Goal: Task Accomplishment & Management: Manage account settings

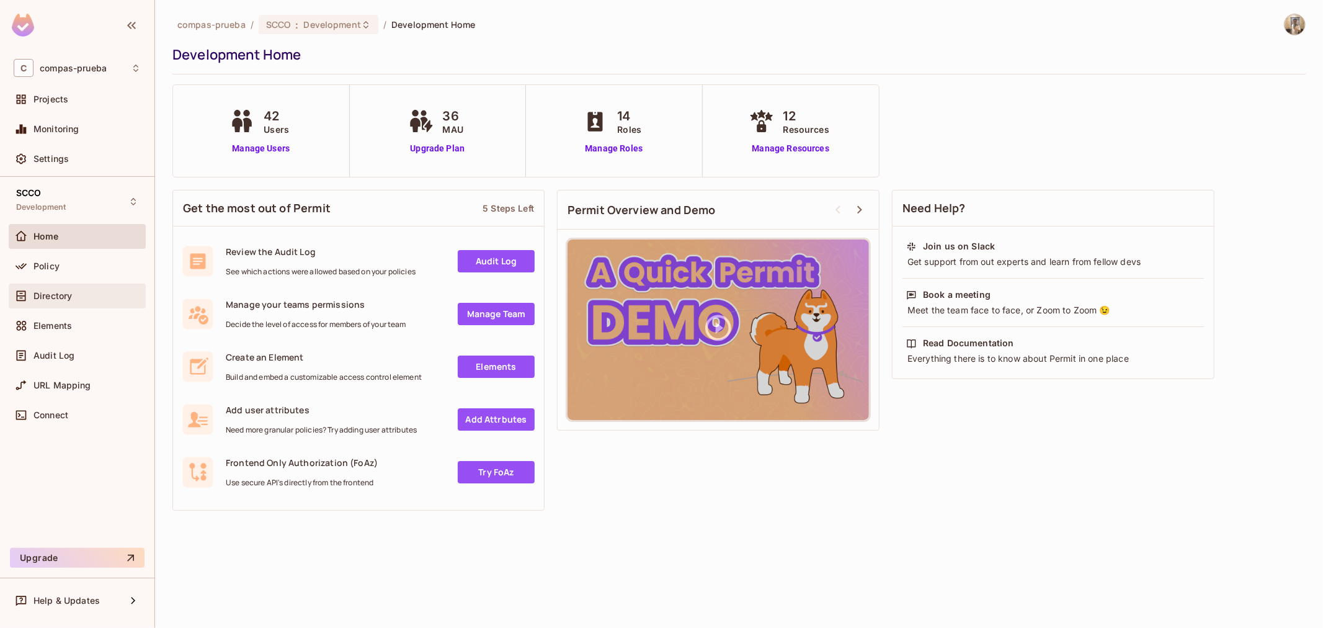
click at [76, 299] on div "Directory" at bounding box center [87, 296] width 107 height 10
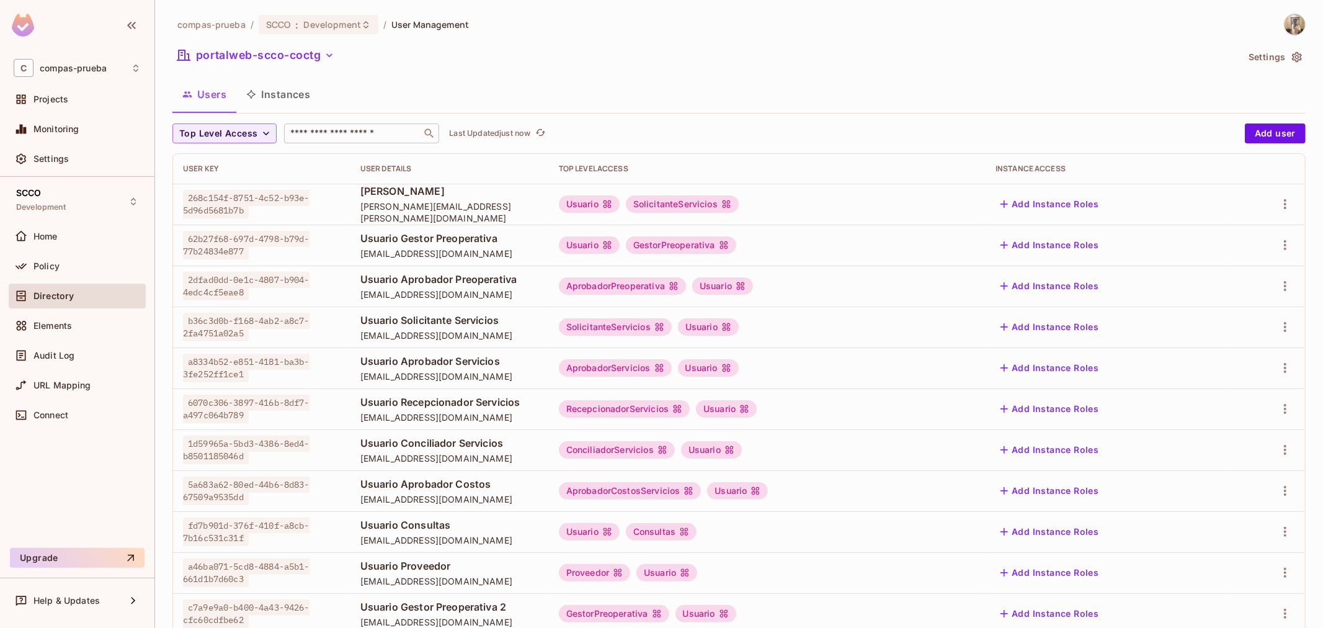
click at [356, 140] on div "​" at bounding box center [361, 133] width 155 height 20
click at [1278, 449] on icon "button" at bounding box center [1285, 449] width 15 height 15
click at [1223, 473] on li "Edit" at bounding box center [1222, 478] width 110 height 27
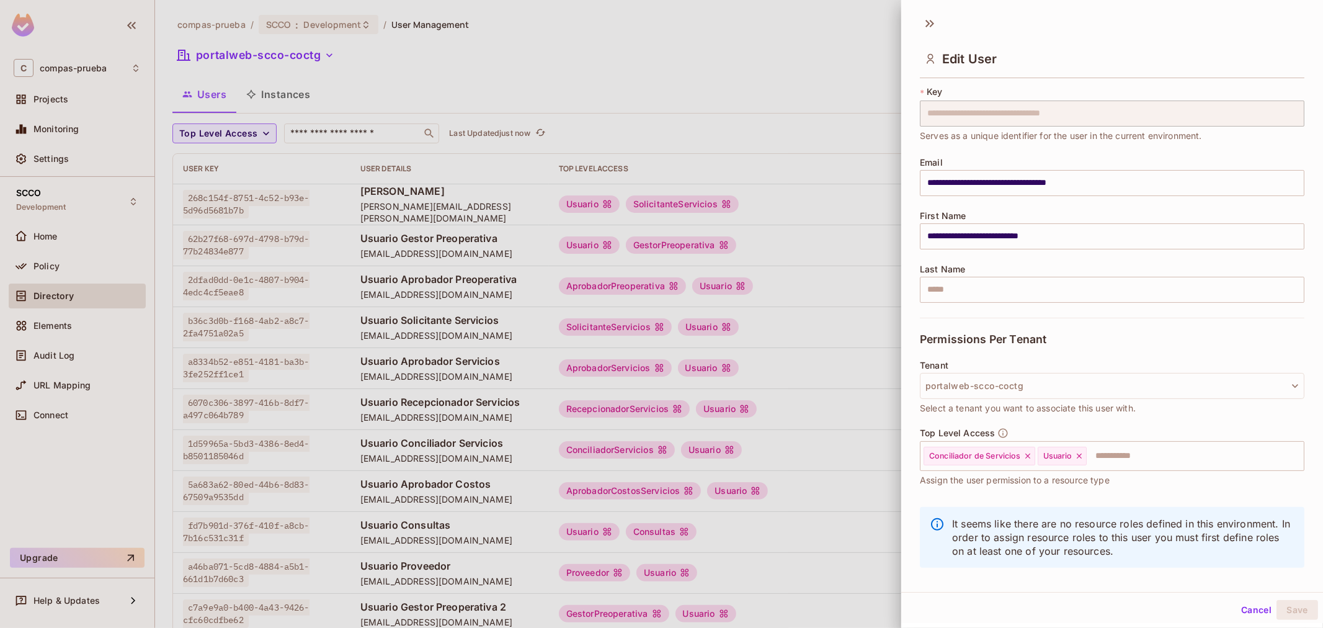
scroll to position [42, 0]
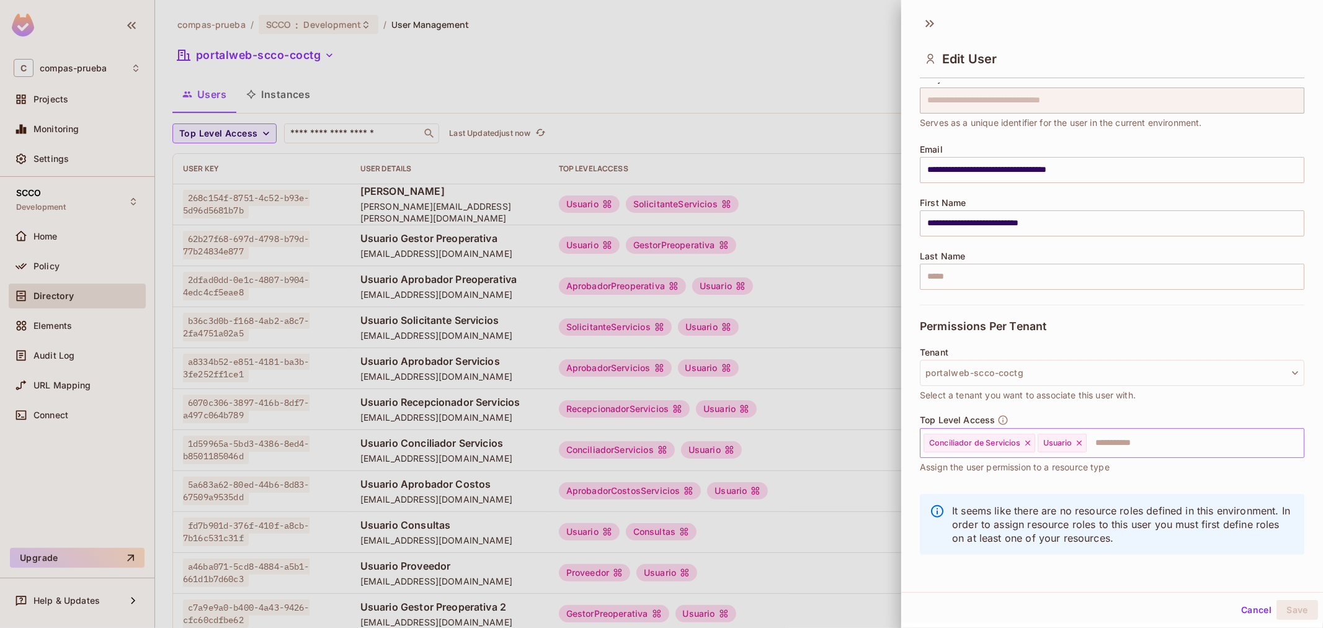
click at [1080, 441] on icon at bounding box center [1079, 443] width 9 height 9
click at [1282, 609] on button "Save" at bounding box center [1298, 610] width 42 height 20
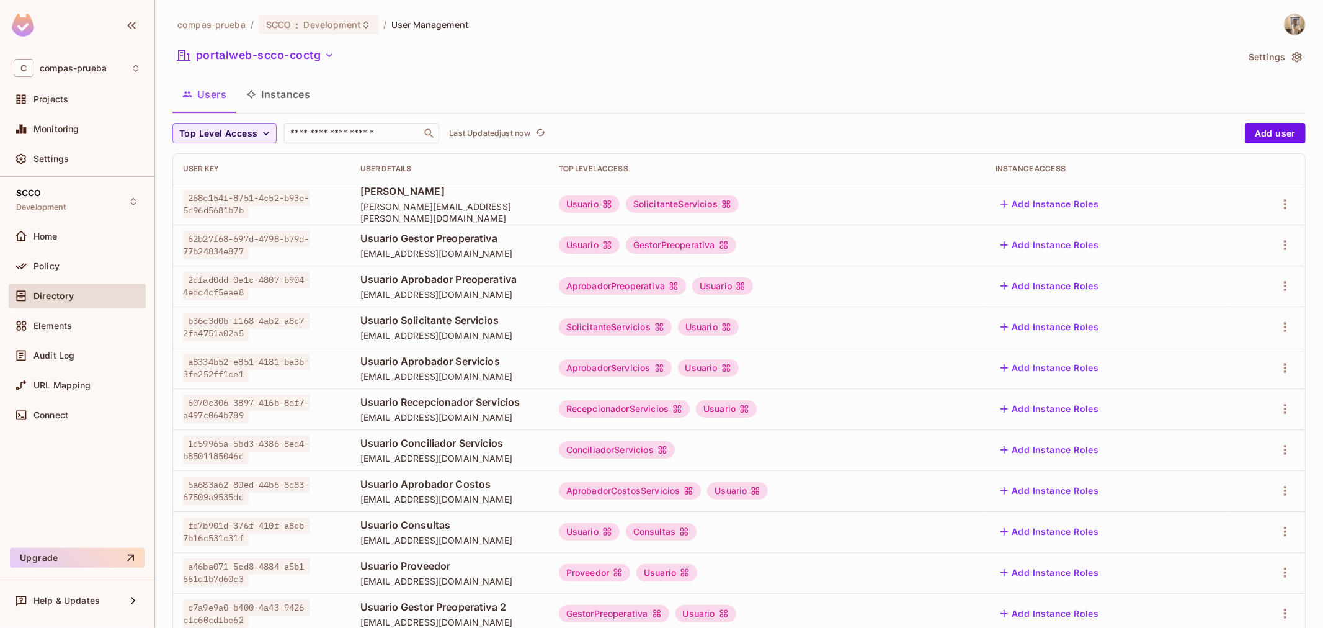
click at [539, 536] on span "[EMAIL_ADDRESS][DOMAIN_NAME]" at bounding box center [449, 540] width 179 height 12
click at [675, 454] on div "ConciliadorServicios" at bounding box center [617, 449] width 116 height 17
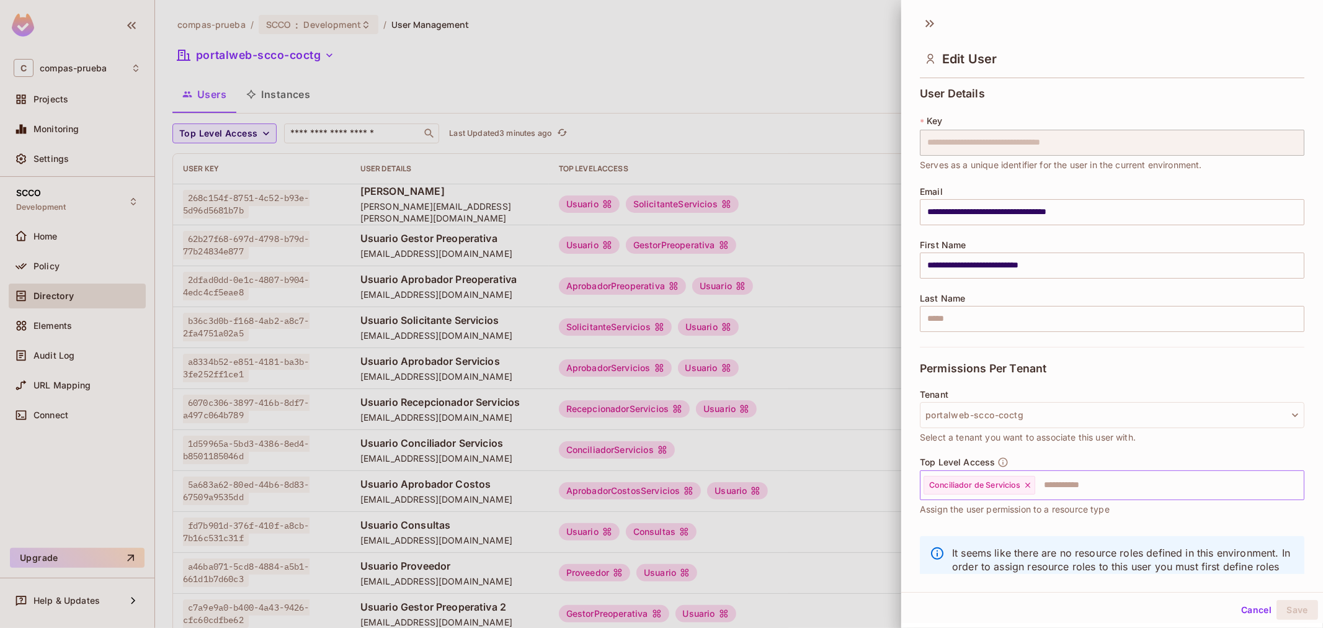
click at [1099, 493] on input "text" at bounding box center [1159, 485] width 244 height 25
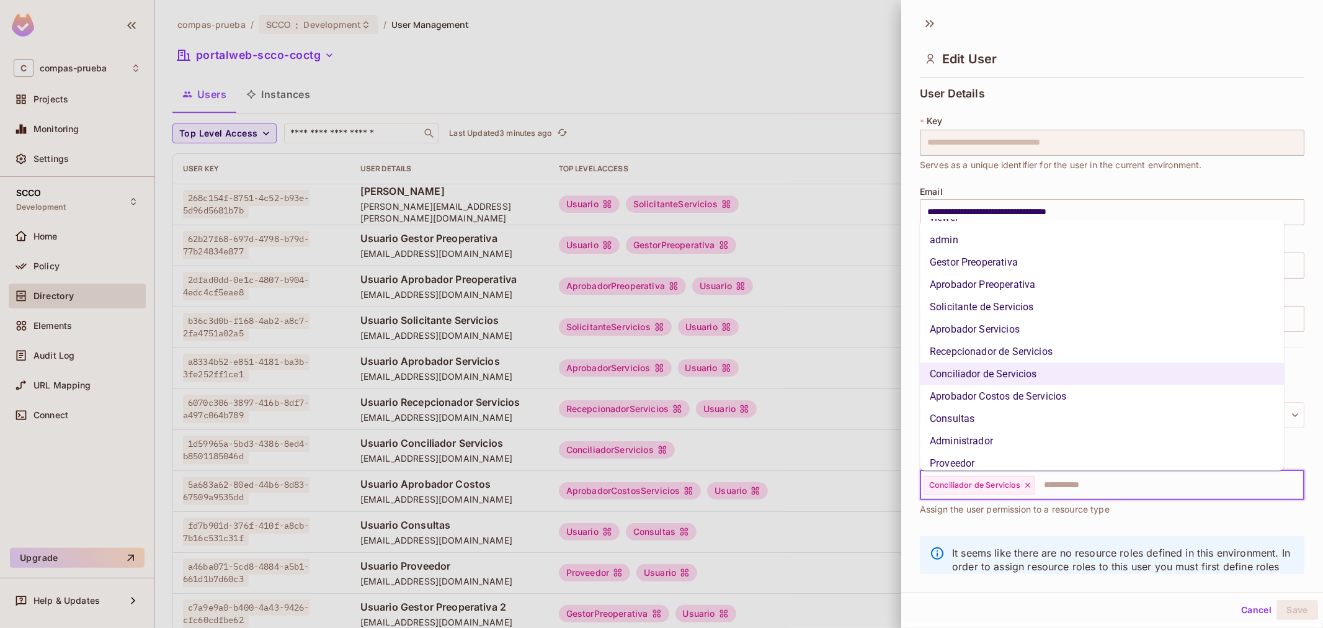
scroll to position [71, 0]
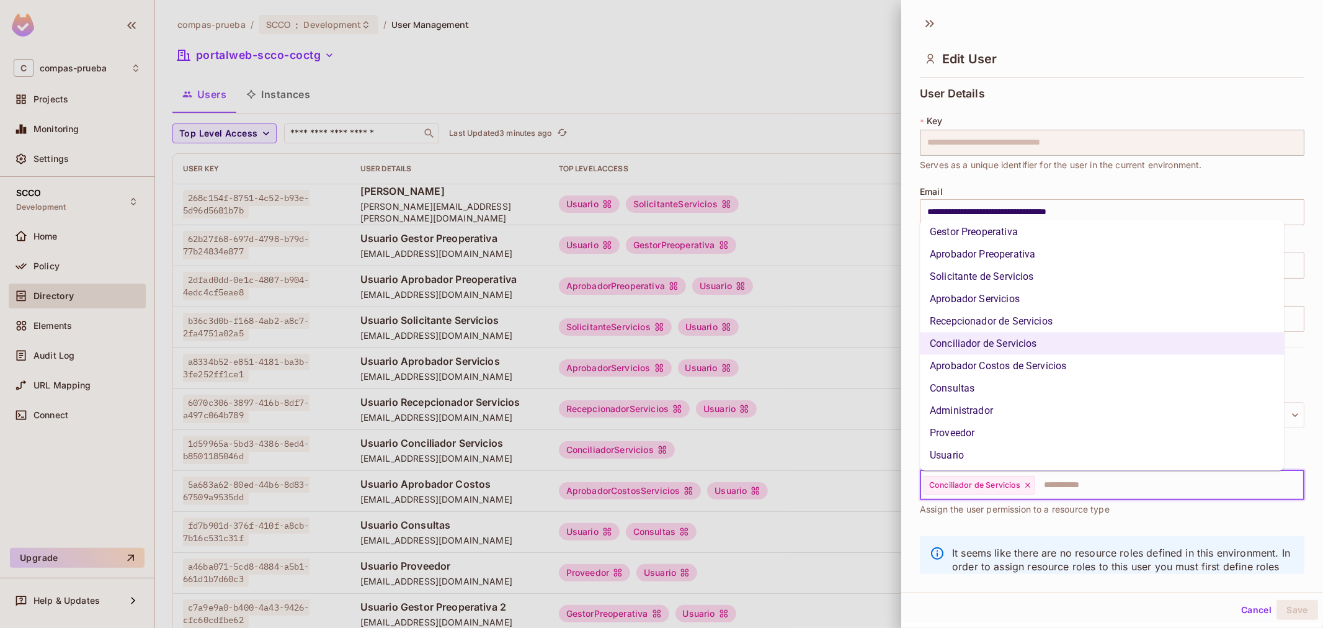
click at [986, 460] on li "Usuario" at bounding box center [1102, 455] width 364 height 22
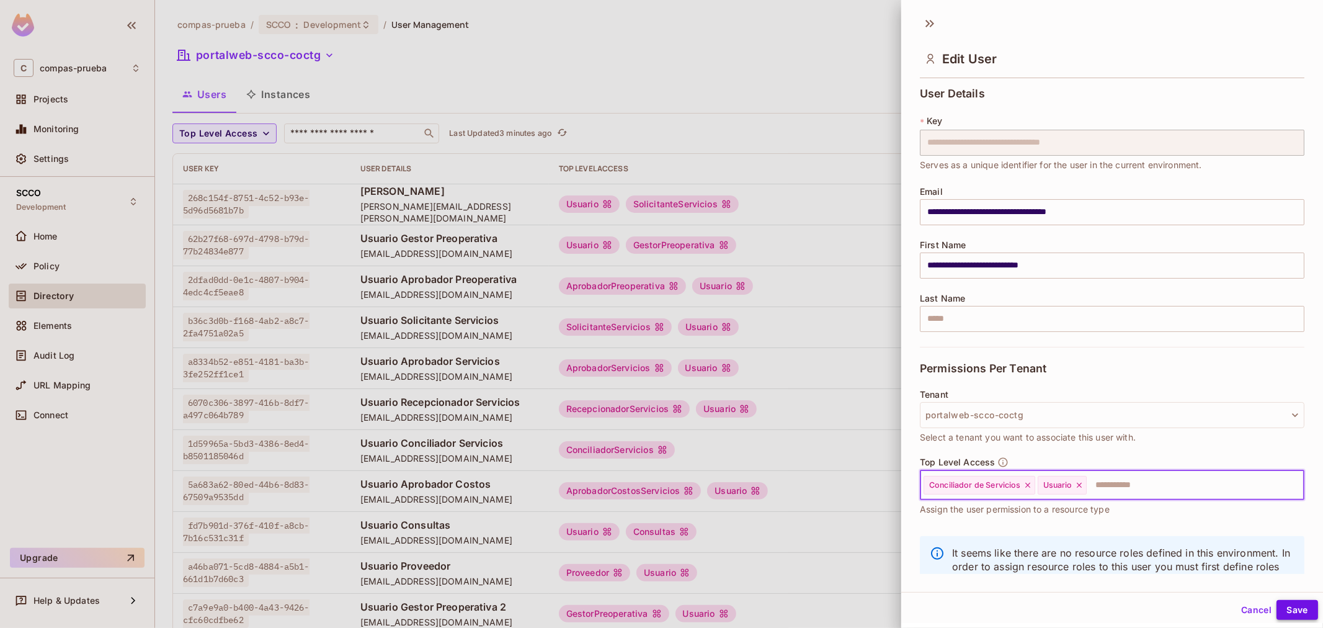
click at [1294, 604] on button "Save" at bounding box center [1298, 610] width 42 height 20
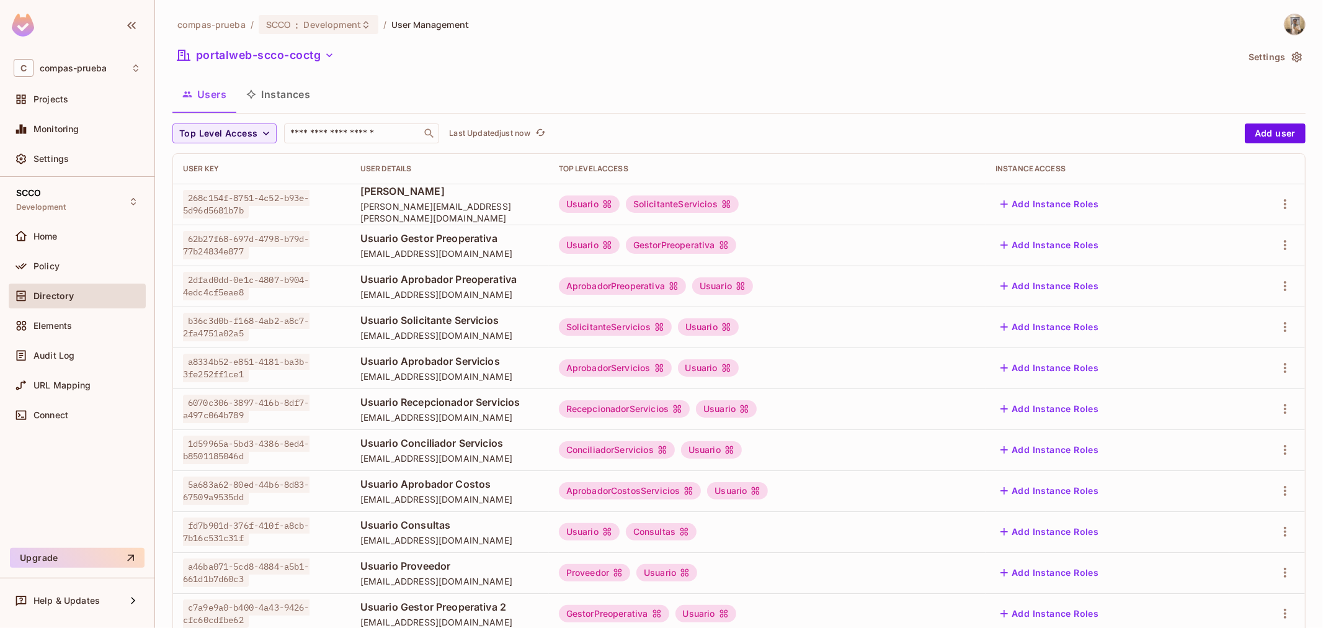
click at [241, 462] on span "1d59965a-5bd3-4386-8ed4-b8501185046d" at bounding box center [246, 450] width 127 height 29
drag, startPoint x: 357, startPoint y: 458, endPoint x: 364, endPoint y: 455, distance: 6.7
click at [361, 457] on span "[EMAIL_ADDRESS][DOMAIN_NAME]" at bounding box center [449, 458] width 179 height 12
click at [364, 447] on span "Usuario Conciliador Servicios" at bounding box center [449, 443] width 179 height 14
drag, startPoint x: 378, startPoint y: 430, endPoint x: 385, endPoint y: 434, distance: 8.1
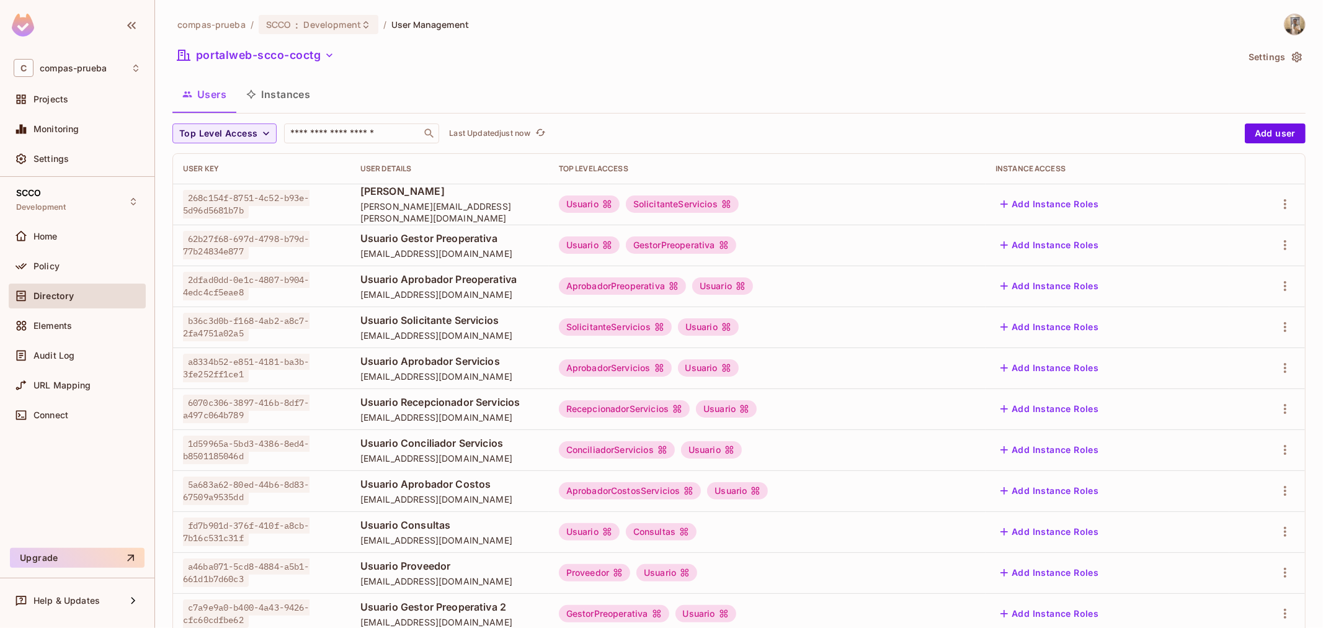
click at [378, 431] on td "Usuario Conciliador Servicios [EMAIL_ADDRESS][DOMAIN_NAME]" at bounding box center [450, 449] width 199 height 41
click at [1278, 448] on icon "button" at bounding box center [1285, 449] width 15 height 15
click at [1208, 473] on div "Edit" at bounding box center [1209, 478] width 17 height 12
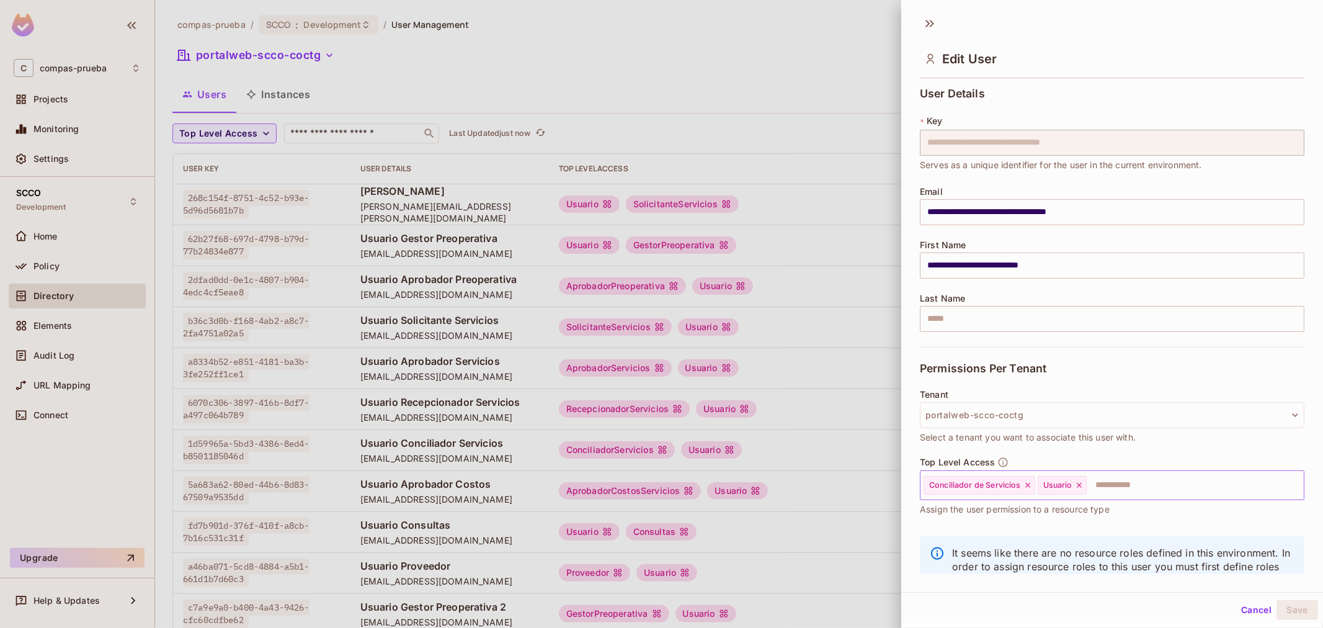
click at [1083, 488] on icon at bounding box center [1079, 485] width 9 height 9
click at [1287, 616] on button "Save" at bounding box center [1298, 610] width 42 height 20
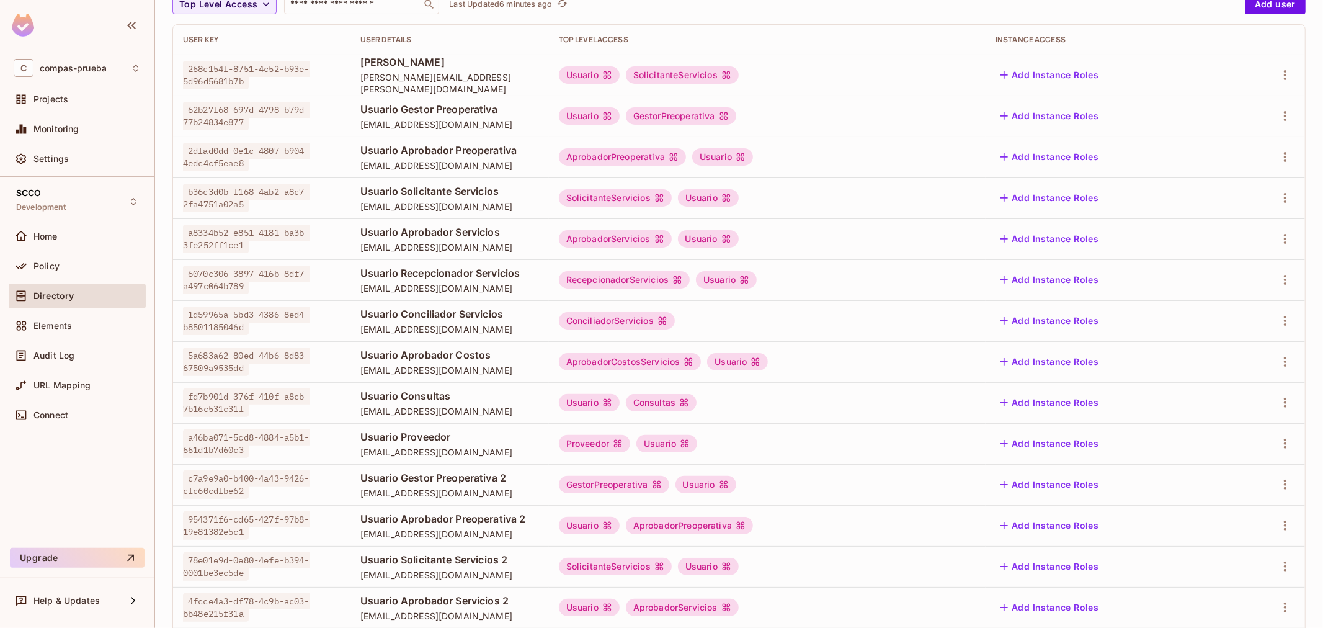
scroll to position [138, 0]
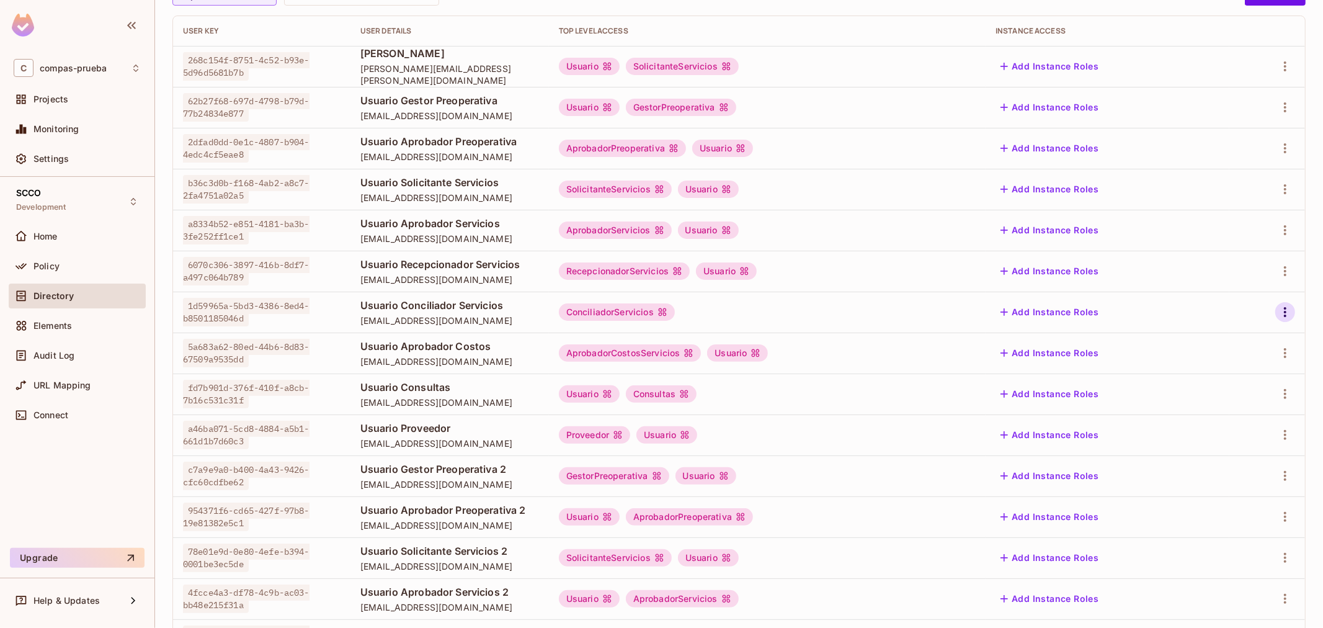
click at [1278, 312] on icon "button" at bounding box center [1285, 312] width 15 height 15
click at [1214, 337] on div "Edit" at bounding box center [1209, 340] width 17 height 12
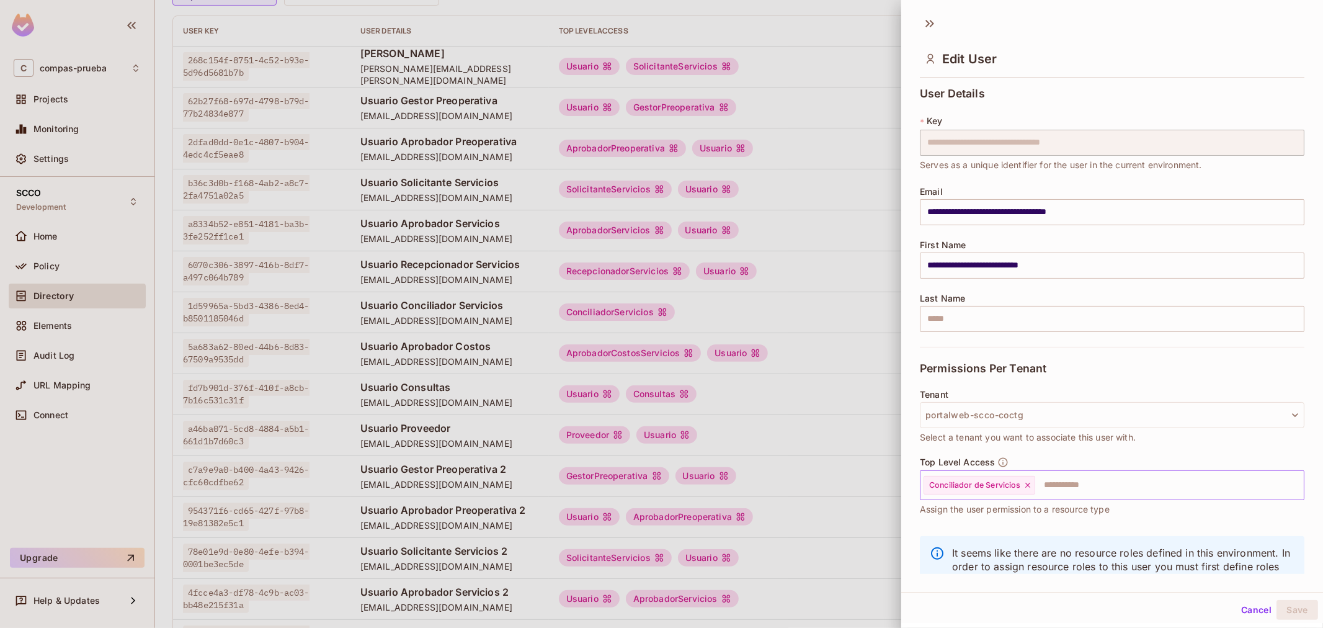
click at [1053, 488] on input "text" at bounding box center [1159, 485] width 244 height 25
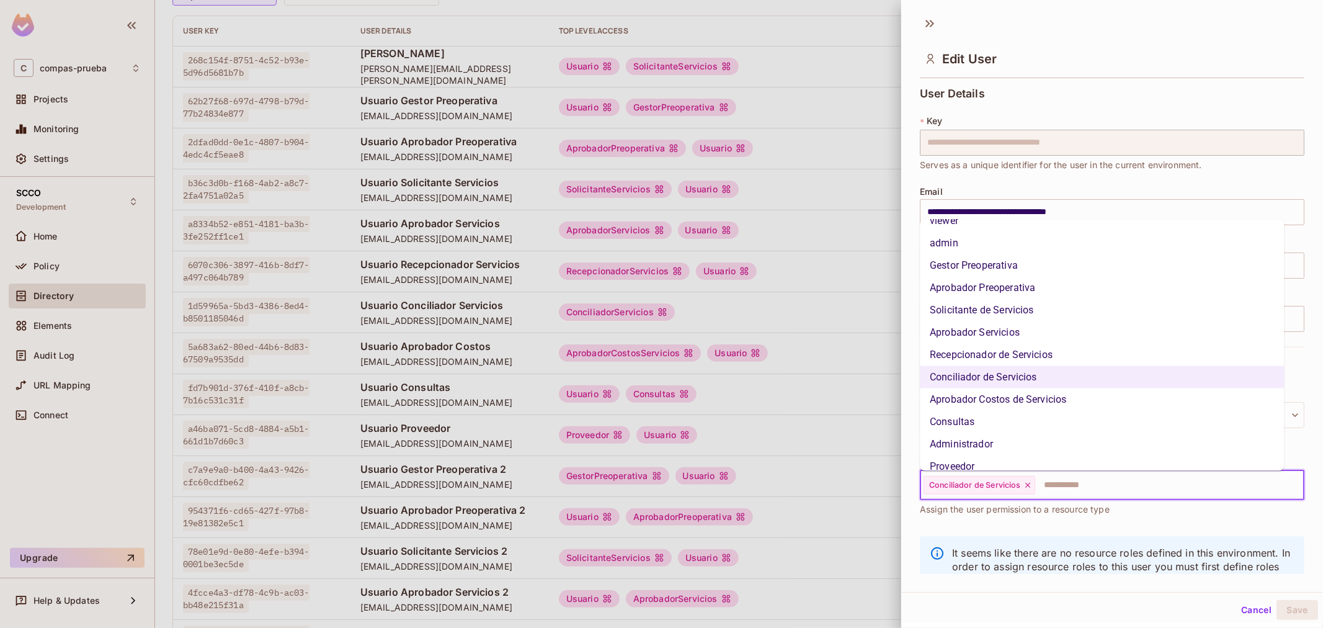
scroll to position [71, 0]
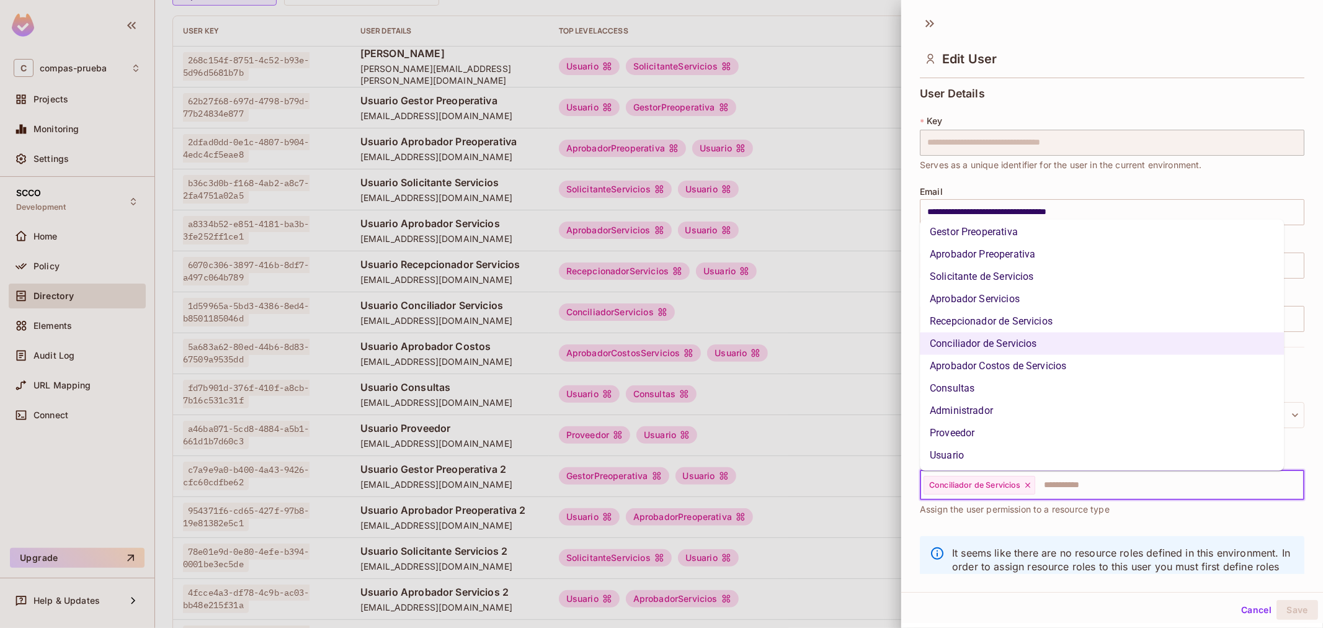
click at [980, 449] on li "Usuario" at bounding box center [1102, 455] width 364 height 22
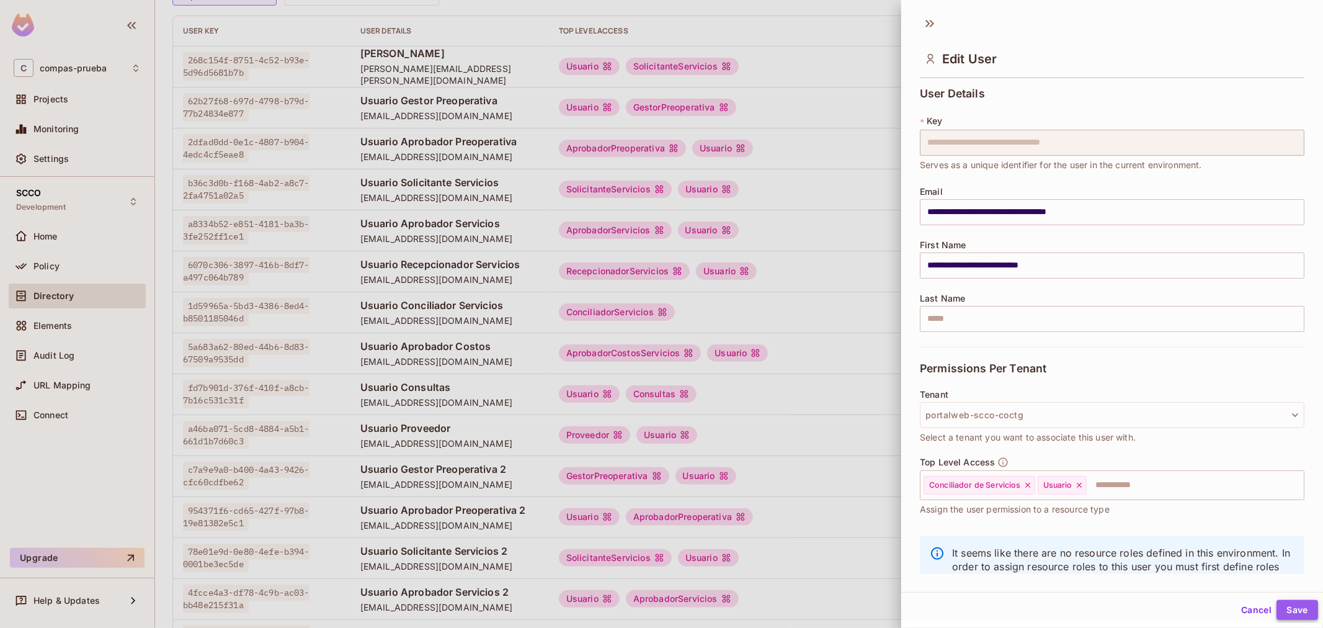
click at [1281, 606] on button "Save" at bounding box center [1298, 610] width 42 height 20
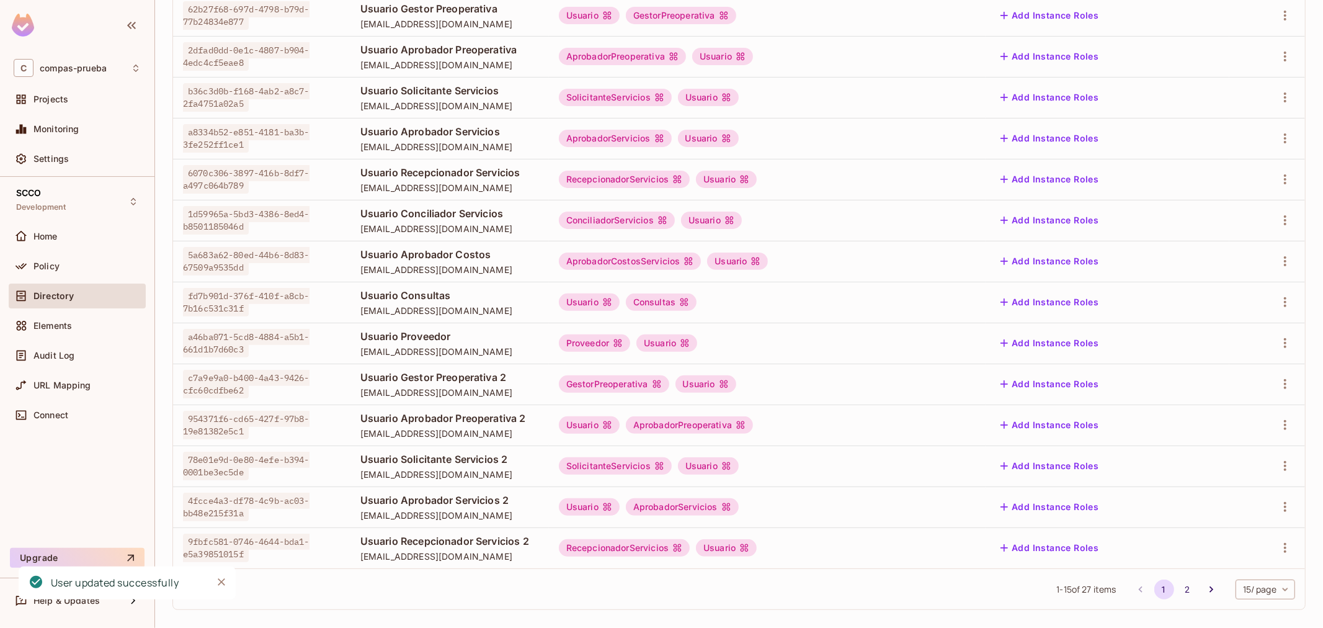
scroll to position [239, 0]
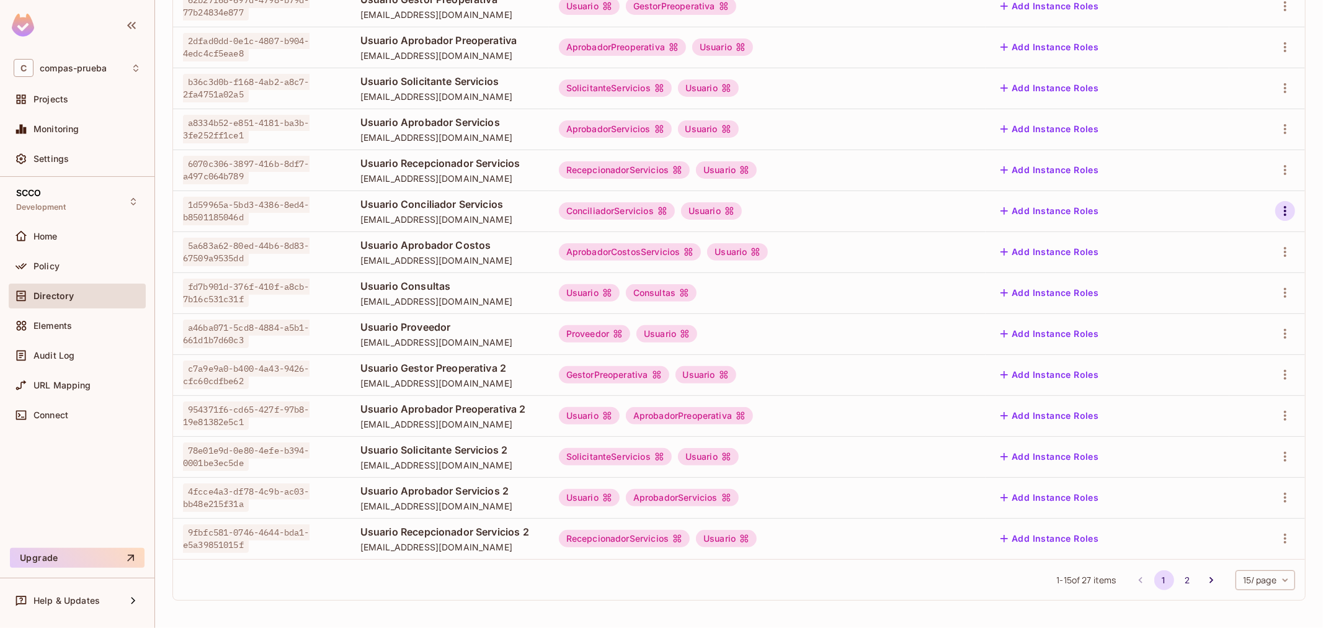
click at [1279, 214] on icon "button" at bounding box center [1285, 210] width 15 height 15
click at [1220, 237] on span "Edit" at bounding box center [1209, 240] width 24 height 20
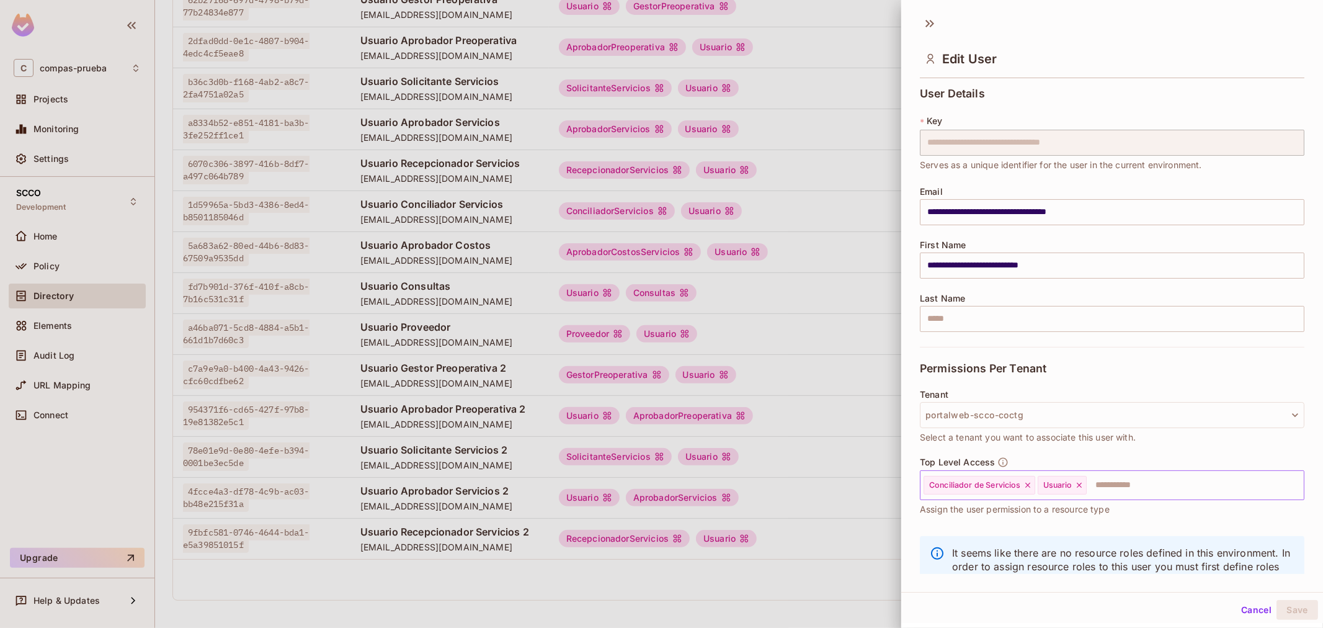
click at [1079, 490] on div "Usuario" at bounding box center [1062, 485] width 49 height 19
click at [1079, 488] on icon at bounding box center [1079, 485] width 9 height 9
click at [1290, 609] on button "Save" at bounding box center [1298, 610] width 42 height 20
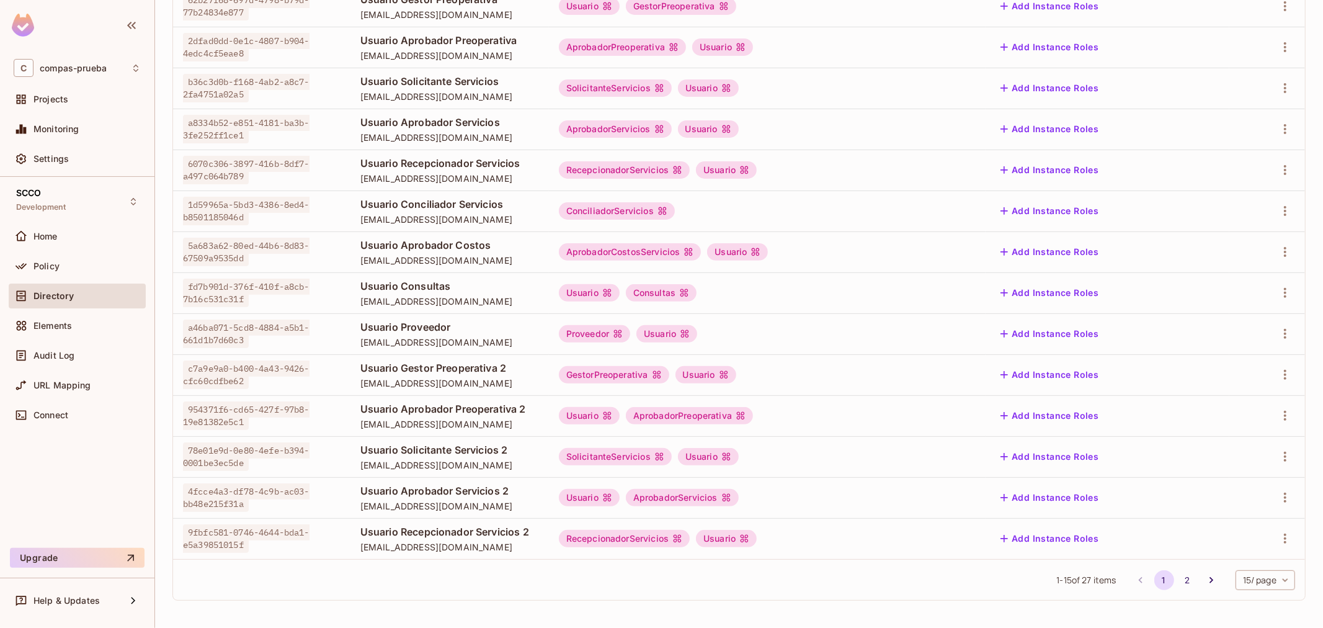
click at [1287, 211] on td at bounding box center [1268, 210] width 76 height 41
click at [1284, 209] on icon "button" at bounding box center [1285, 211] width 2 height 10
click at [1230, 236] on li "Edit" at bounding box center [1221, 239] width 110 height 27
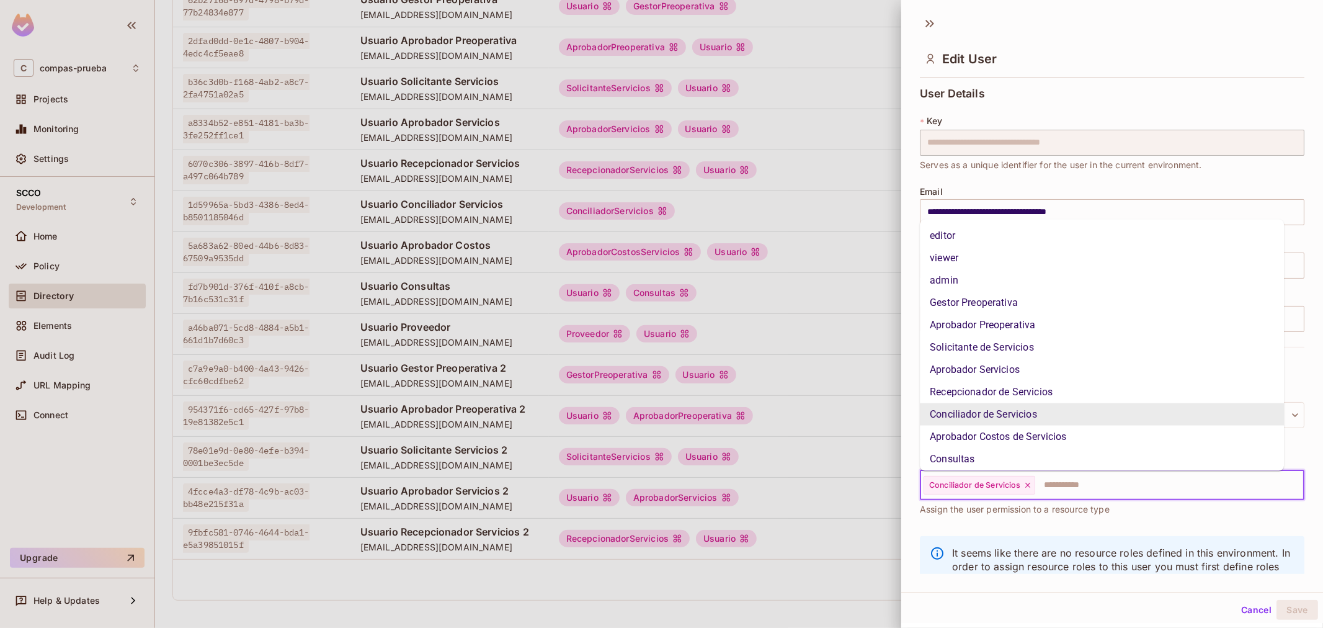
click at [1072, 495] on input "text" at bounding box center [1159, 485] width 244 height 25
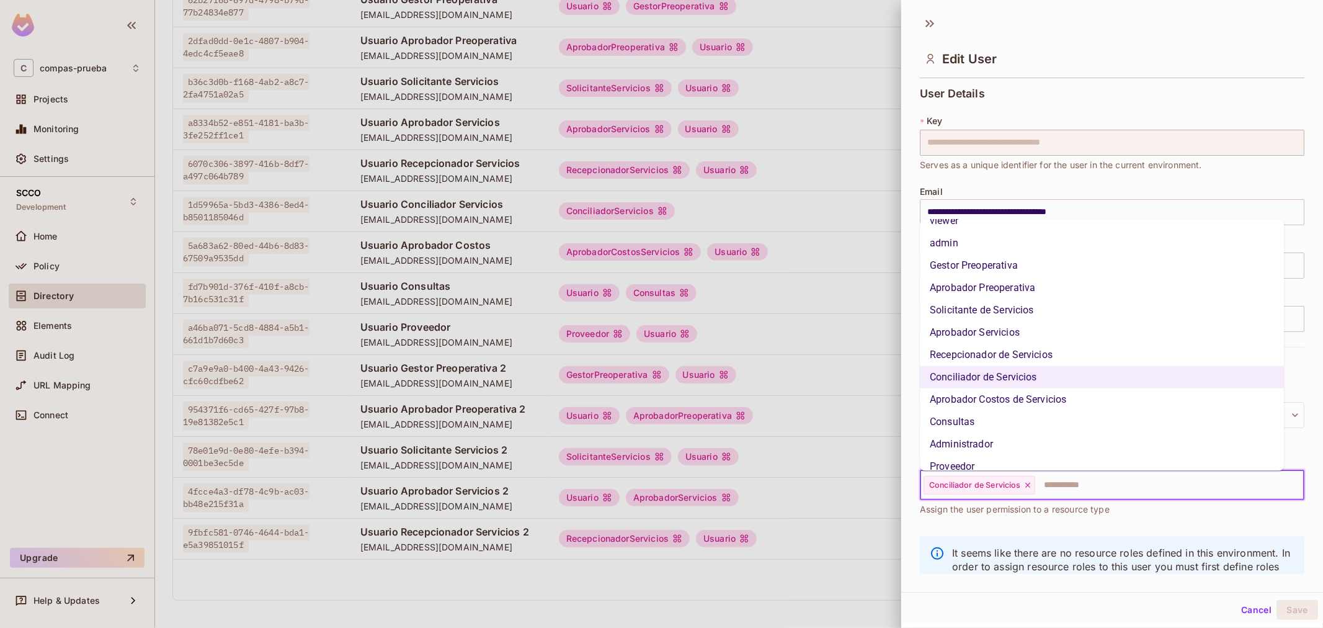
scroll to position [71, 0]
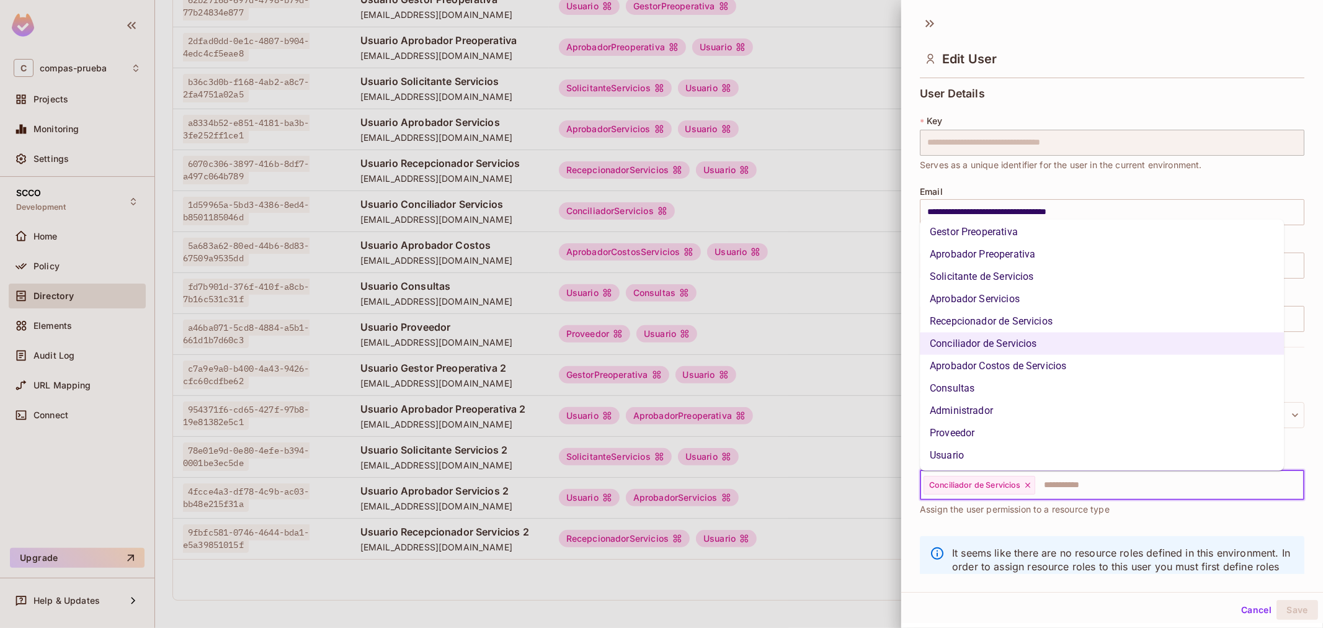
click at [1002, 455] on li "Usuario" at bounding box center [1102, 455] width 364 height 22
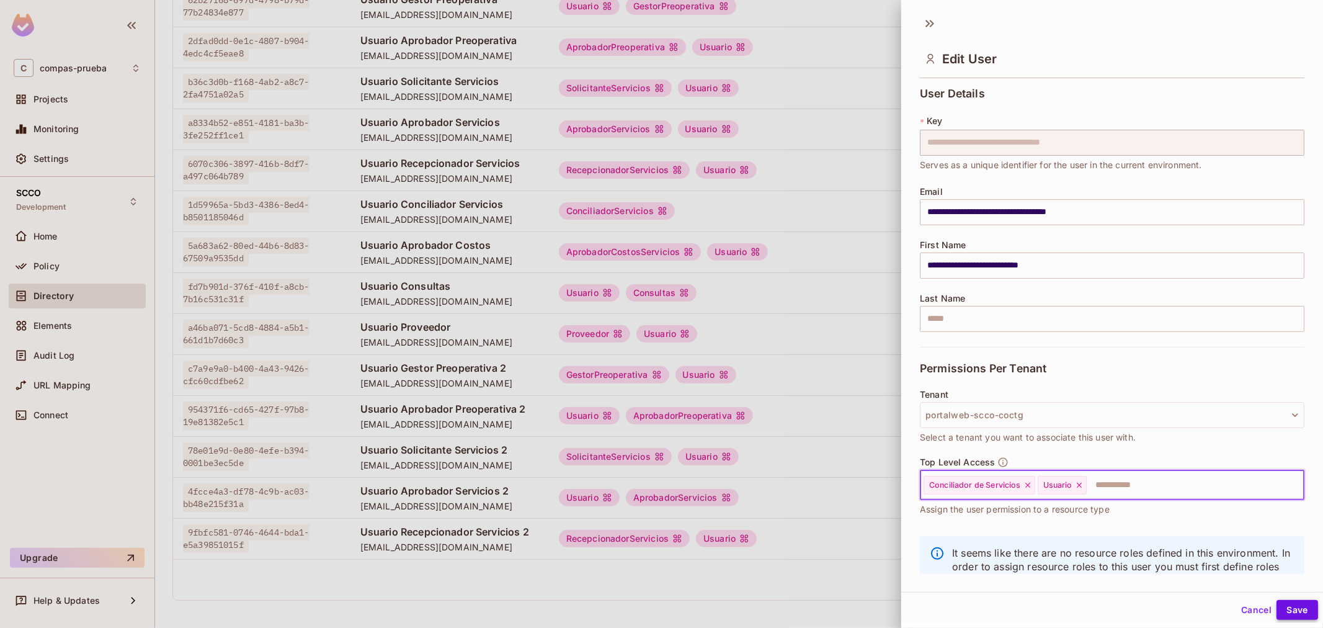
click at [1279, 608] on button "Save" at bounding box center [1298, 610] width 42 height 20
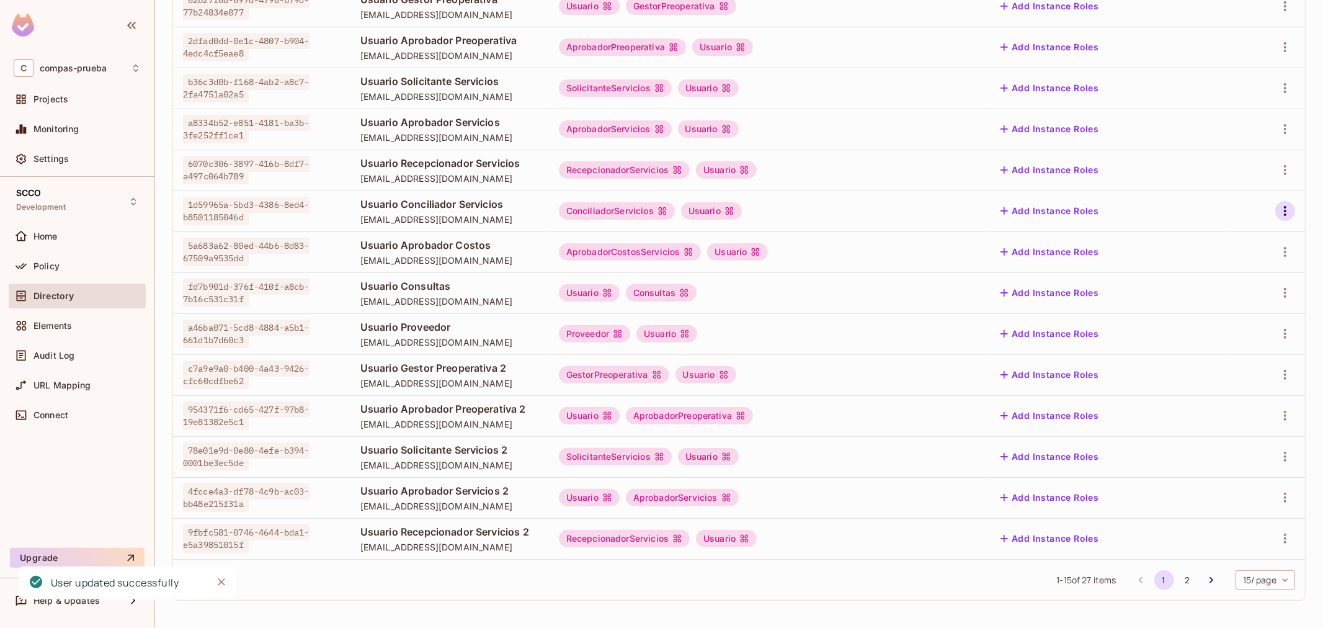
click at [1276, 213] on button "button" at bounding box center [1286, 211] width 20 height 20
click at [1220, 243] on span "Edit" at bounding box center [1209, 240] width 24 height 20
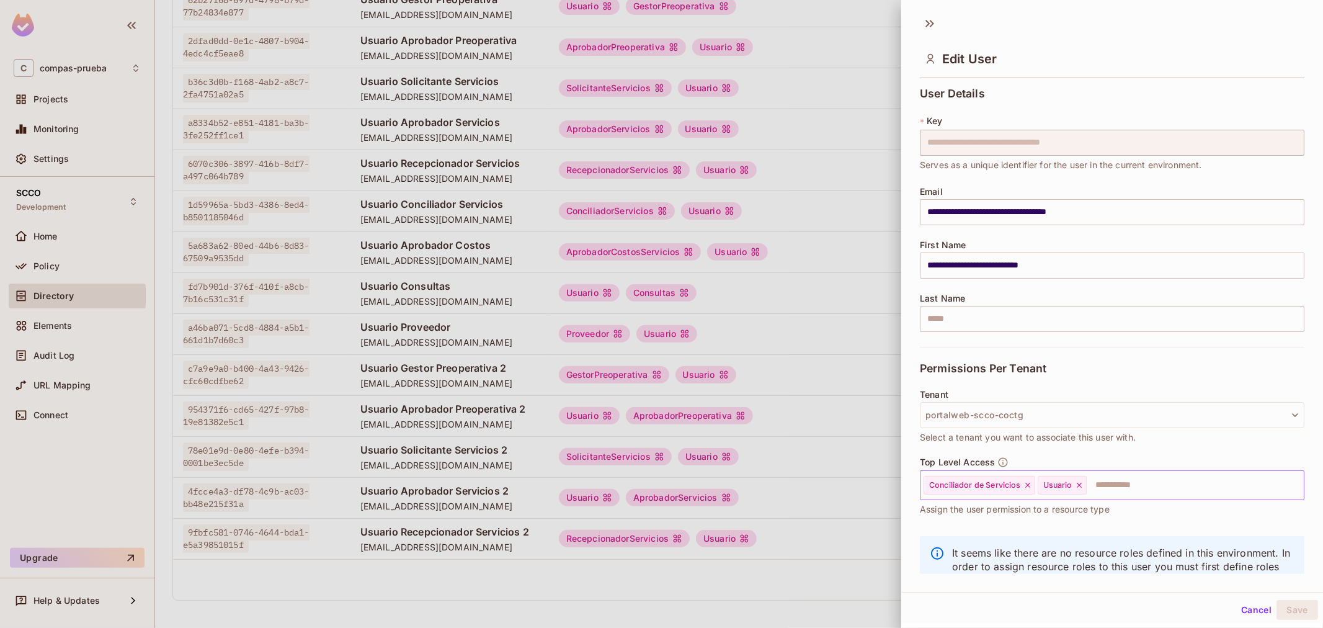
click at [1076, 485] on icon at bounding box center [1079, 485] width 9 height 9
click at [1293, 609] on button "Save" at bounding box center [1298, 610] width 42 height 20
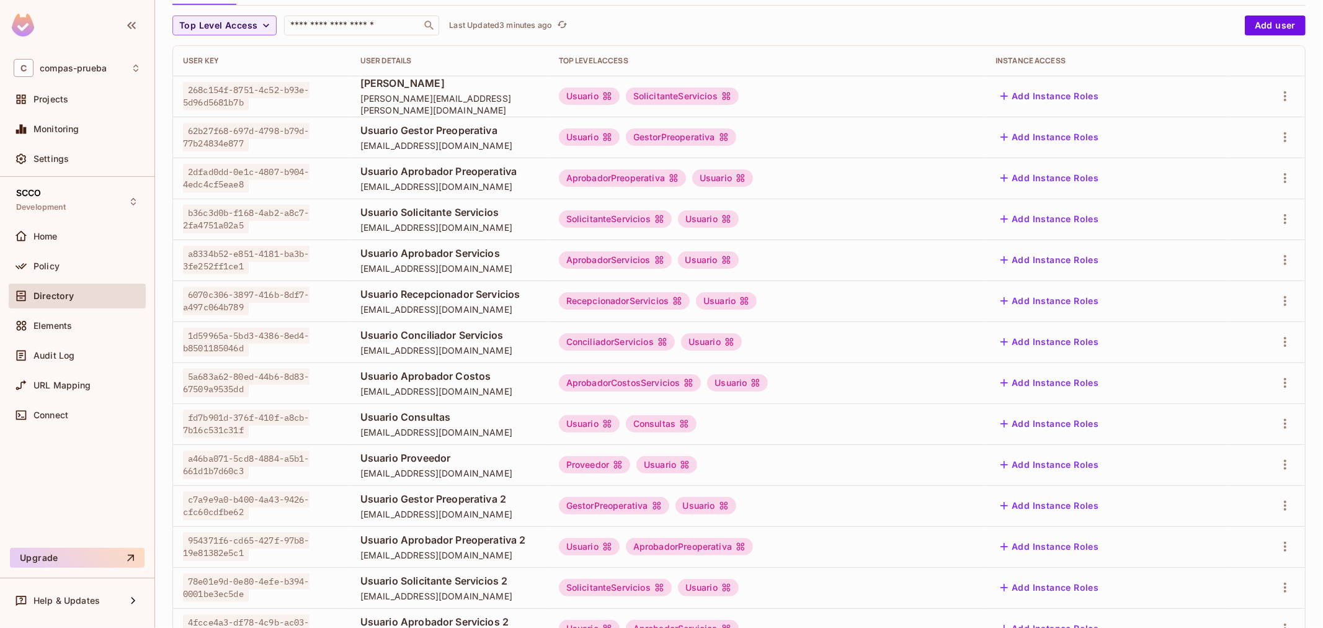
scroll to position [239, 0]
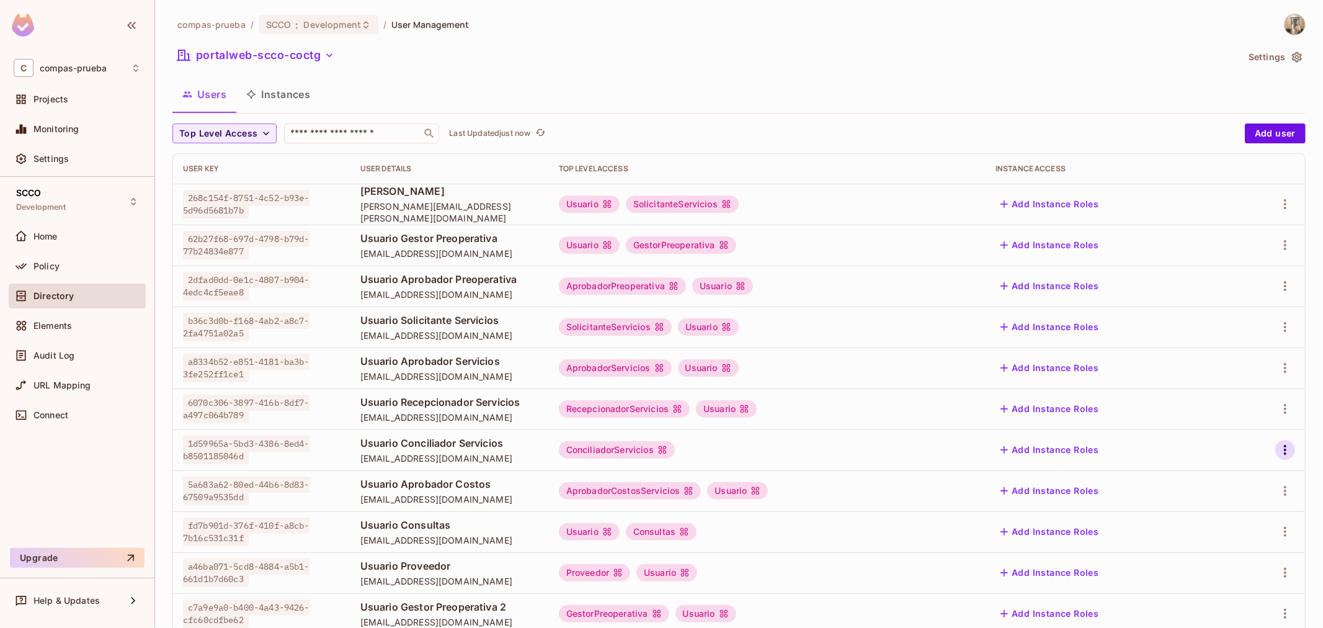
click at [1278, 447] on icon "button" at bounding box center [1285, 449] width 15 height 15
click at [1202, 476] on div "Edit" at bounding box center [1210, 478] width 17 height 12
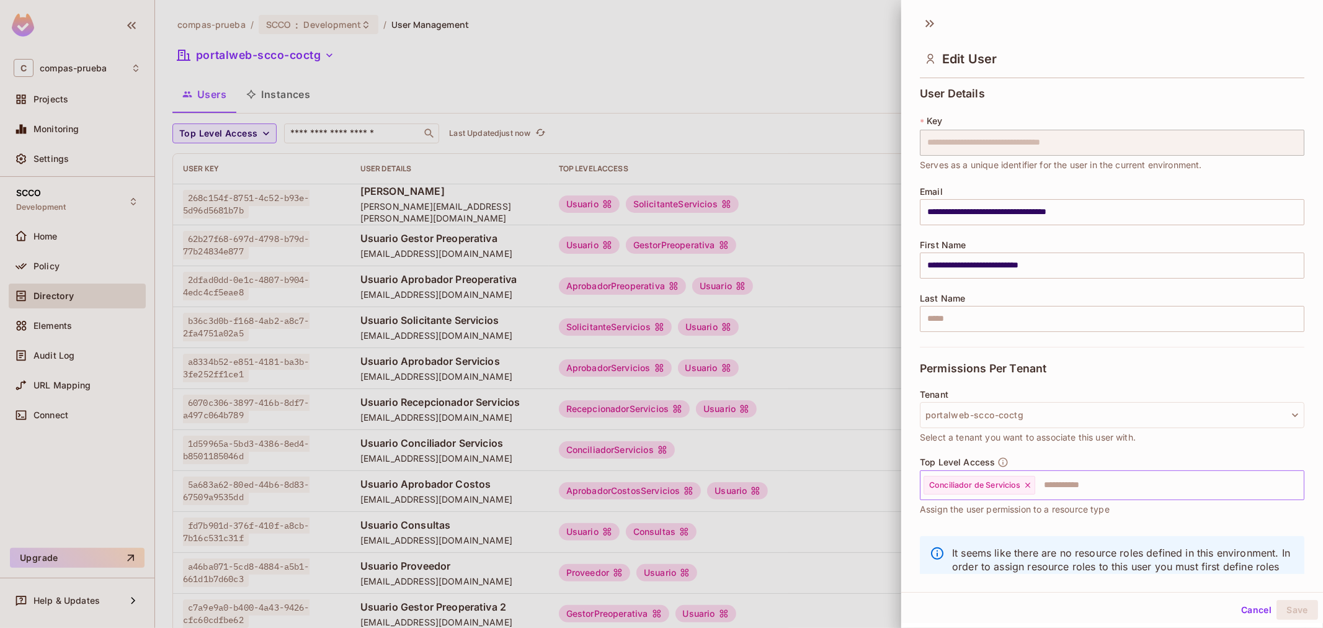
click at [1100, 482] on input "text" at bounding box center [1159, 485] width 244 height 25
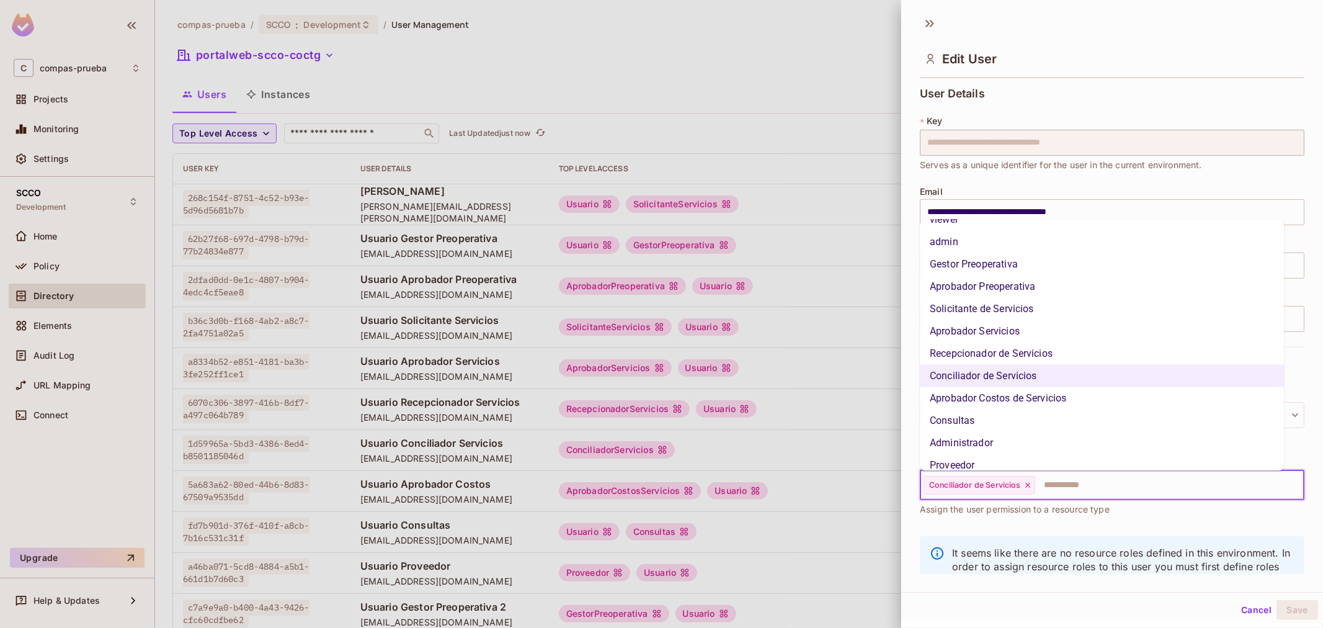
scroll to position [71, 0]
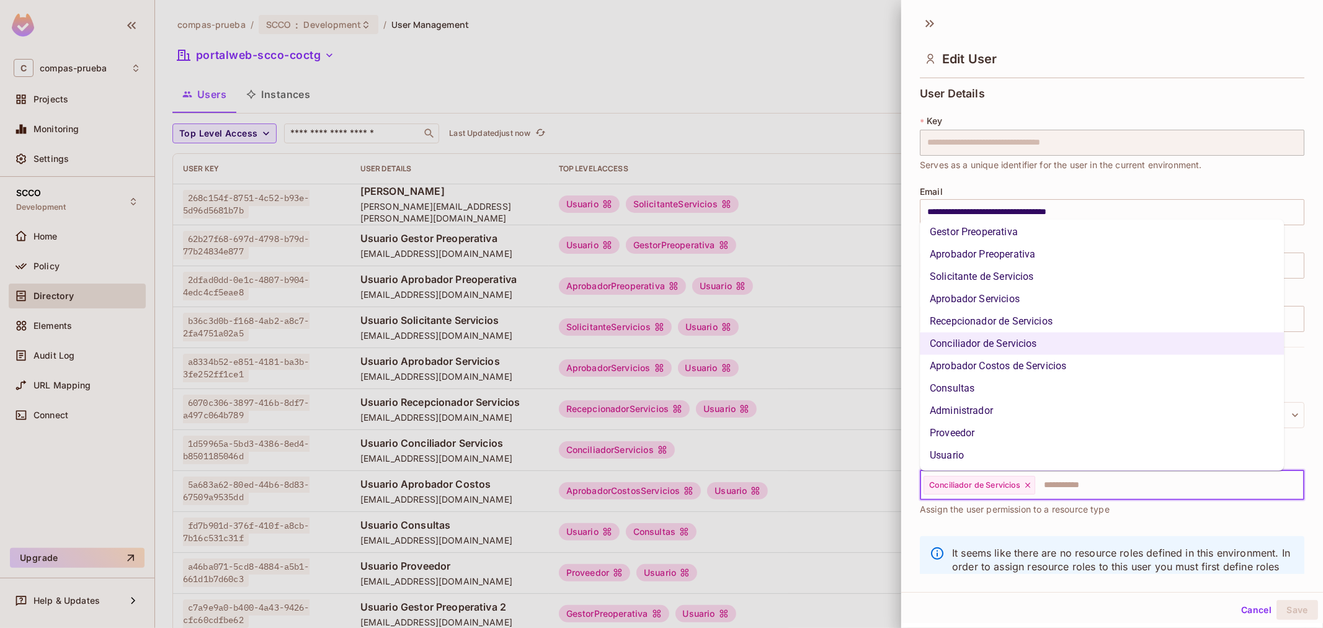
click at [985, 447] on li "Usuario" at bounding box center [1102, 455] width 364 height 22
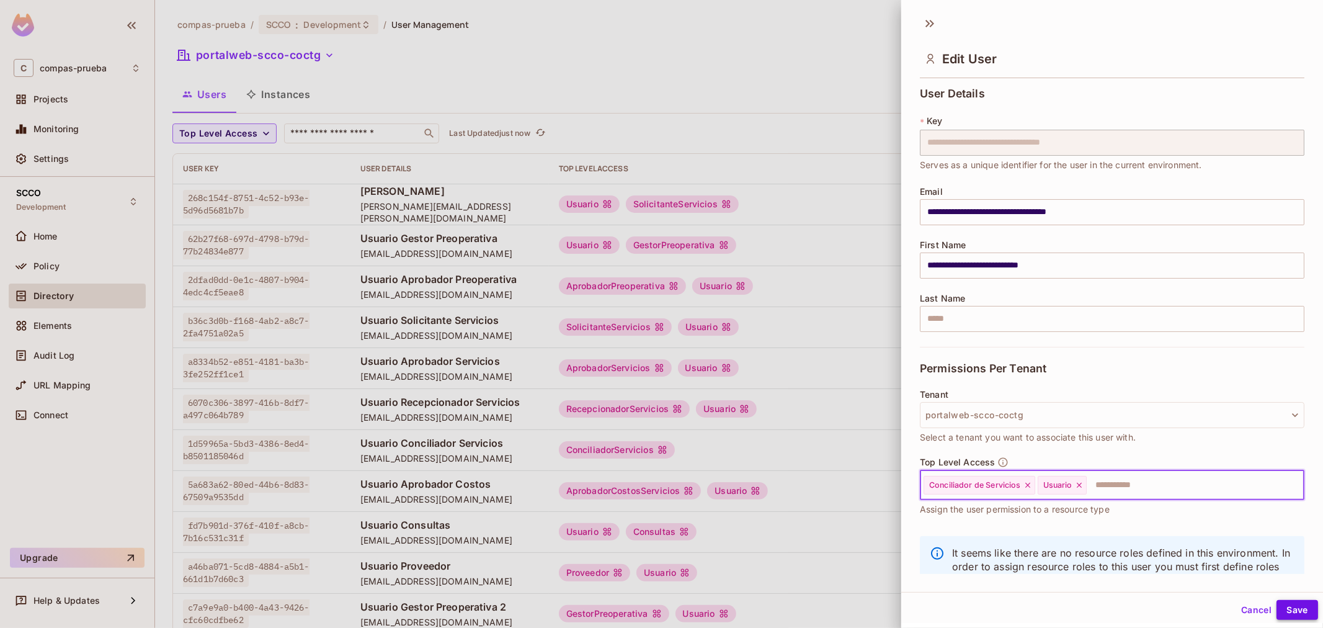
click at [1280, 602] on button "Save" at bounding box center [1298, 610] width 42 height 20
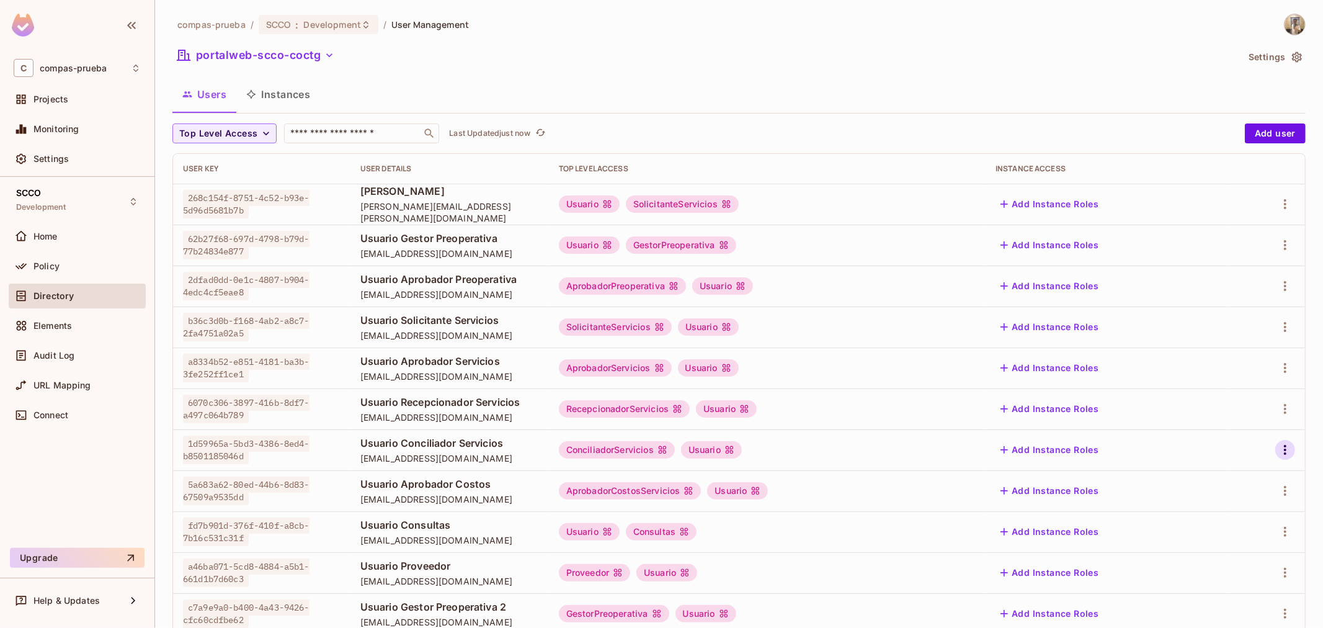
click at [1278, 444] on icon "button" at bounding box center [1285, 449] width 15 height 15
click at [1229, 476] on li "Edit" at bounding box center [1221, 478] width 110 height 27
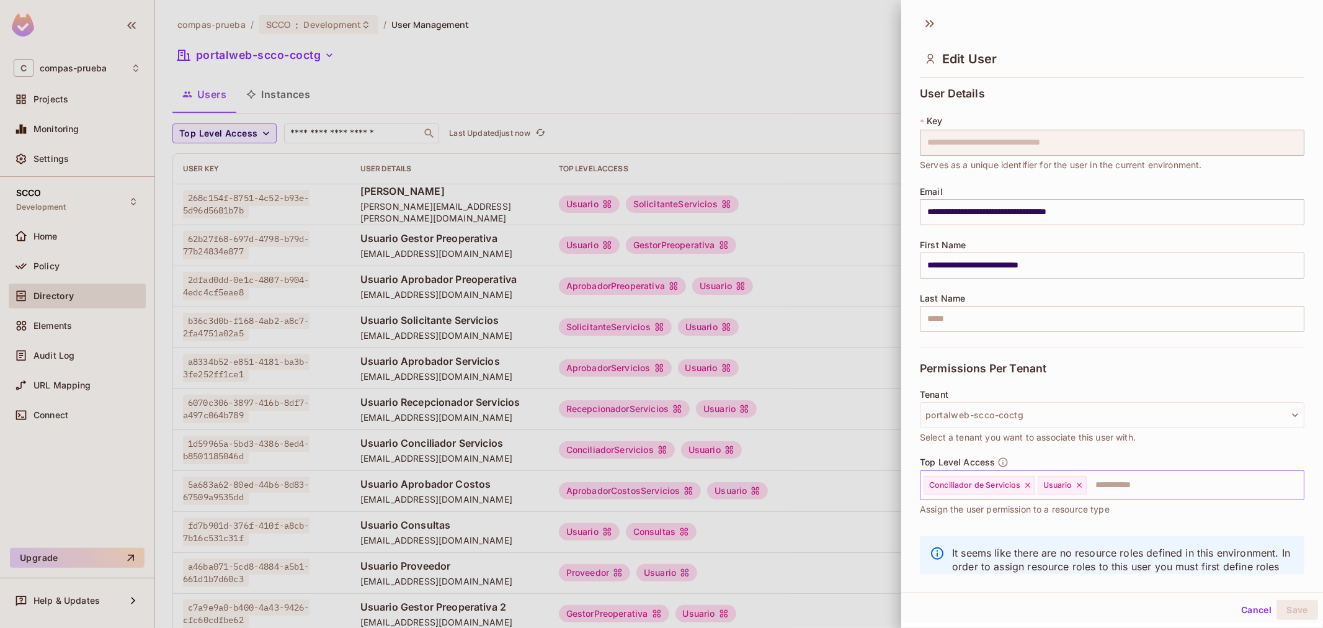
click at [1082, 486] on icon at bounding box center [1079, 485] width 9 height 9
click at [1297, 602] on button "Save" at bounding box center [1298, 610] width 42 height 20
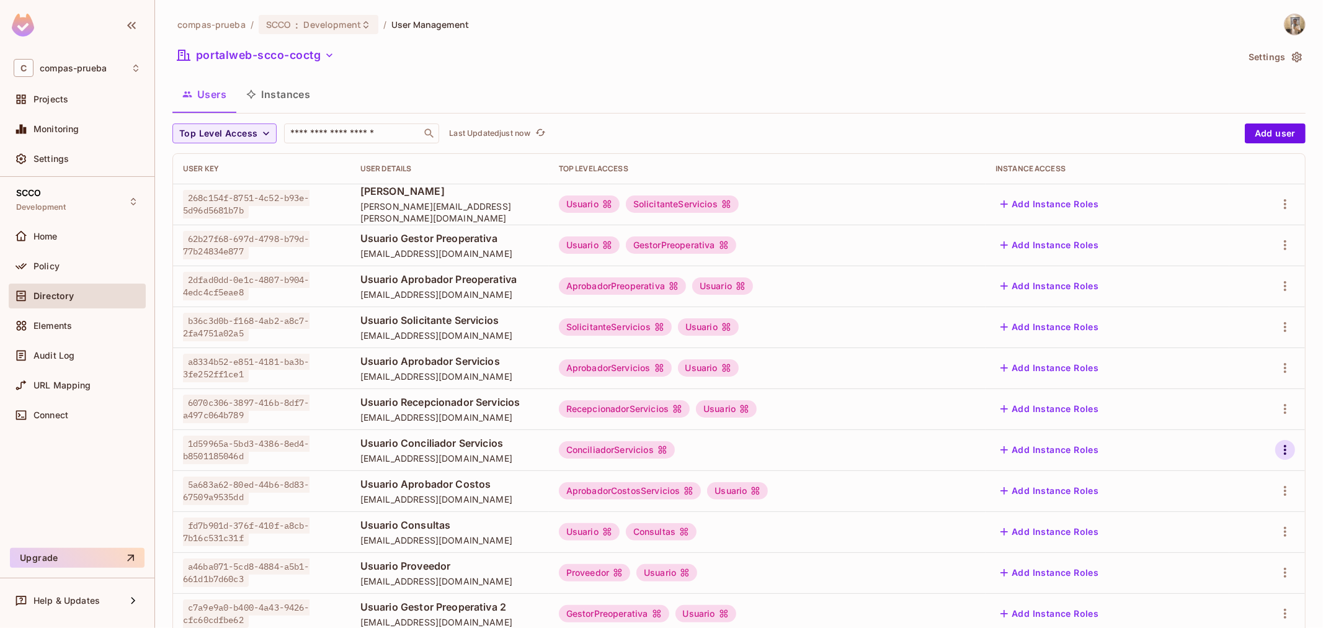
click at [1278, 455] on icon "button" at bounding box center [1285, 449] width 15 height 15
click at [1211, 485] on span "Edit" at bounding box center [1210, 478] width 24 height 20
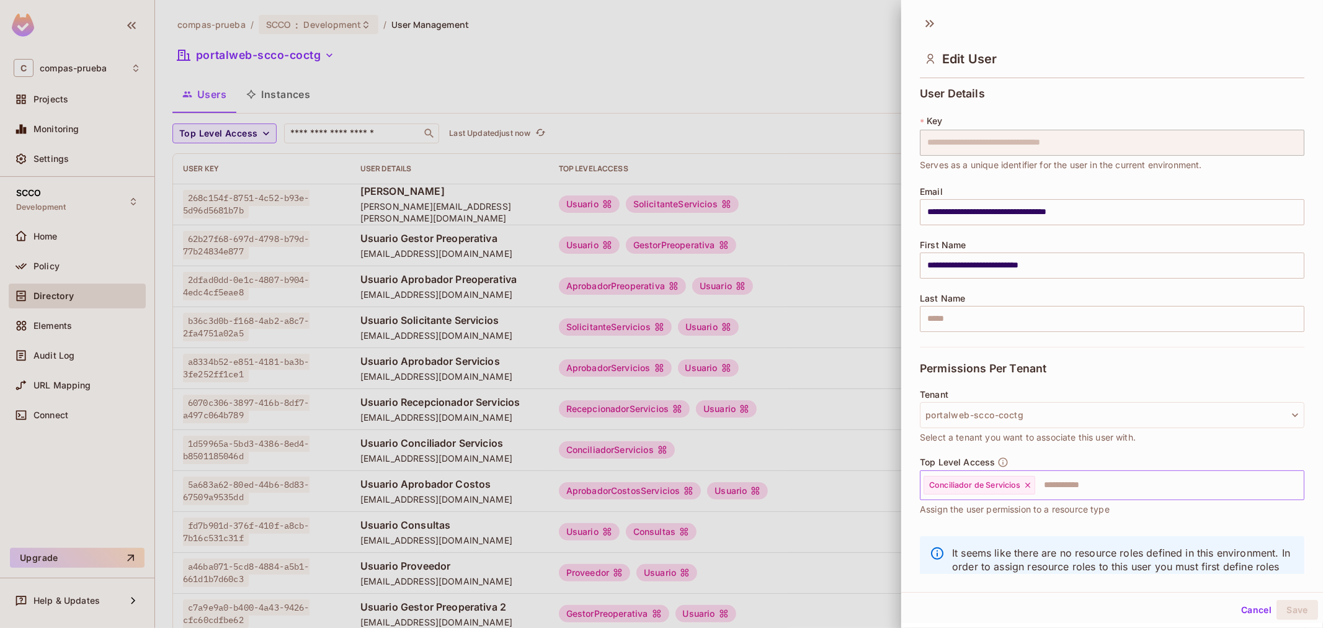
click at [1055, 485] on input "text" at bounding box center [1159, 485] width 244 height 25
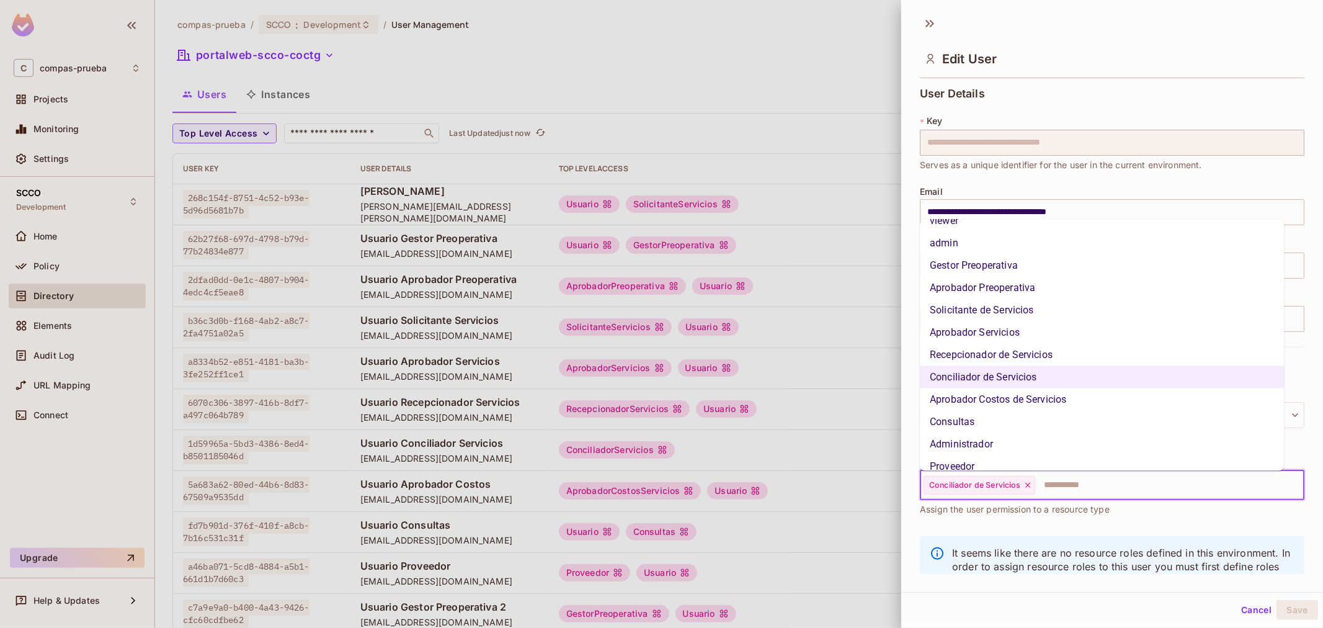
scroll to position [71, 0]
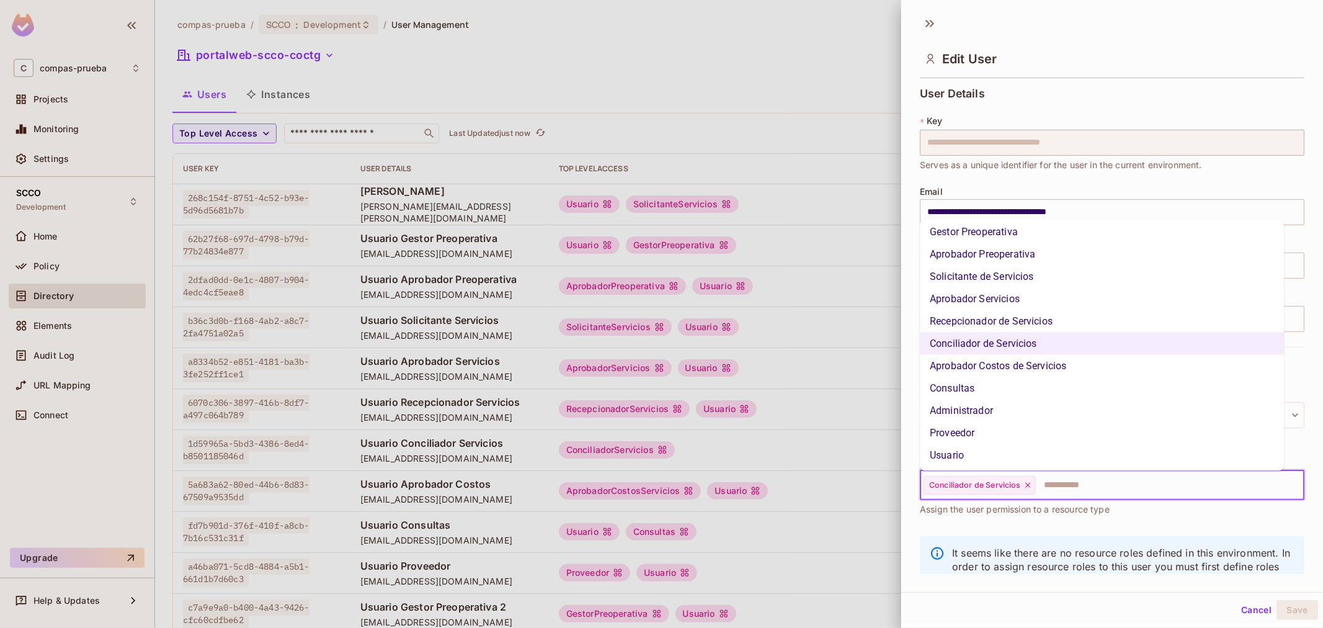
click at [987, 454] on li "Usuario" at bounding box center [1102, 455] width 364 height 22
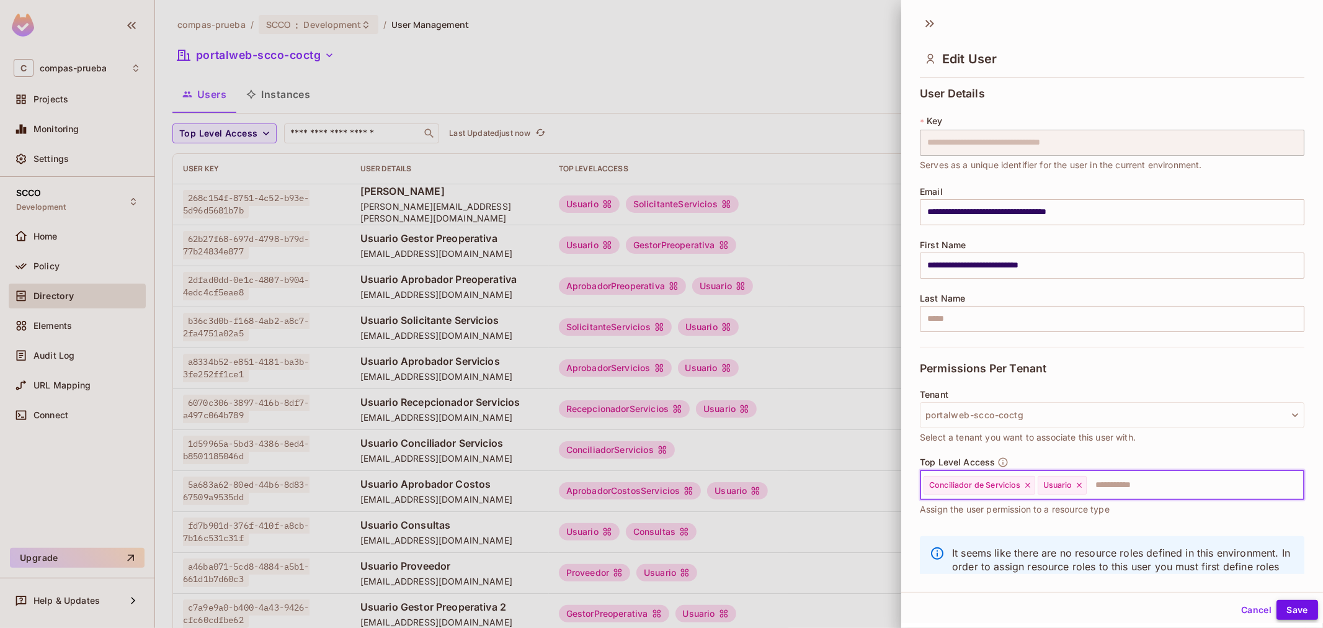
click at [1304, 607] on button "Save" at bounding box center [1298, 610] width 42 height 20
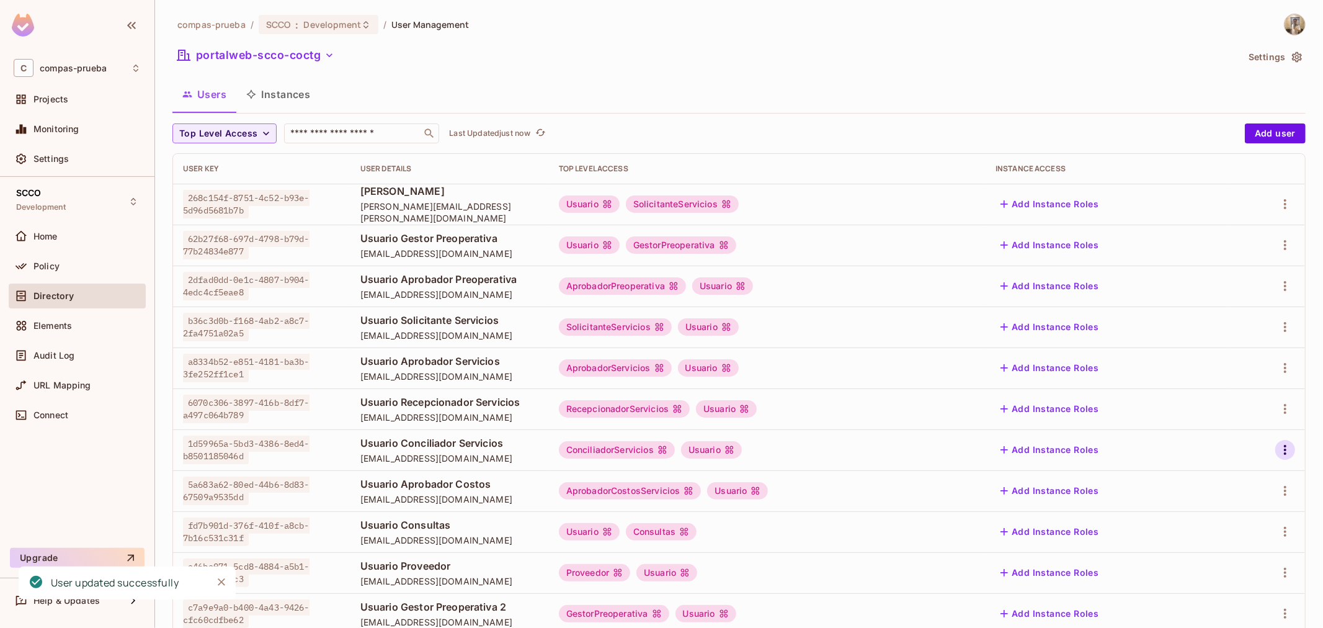
click at [1283, 447] on button "button" at bounding box center [1286, 450] width 20 height 20
click at [1207, 474] on div "Edit" at bounding box center [1209, 478] width 17 height 12
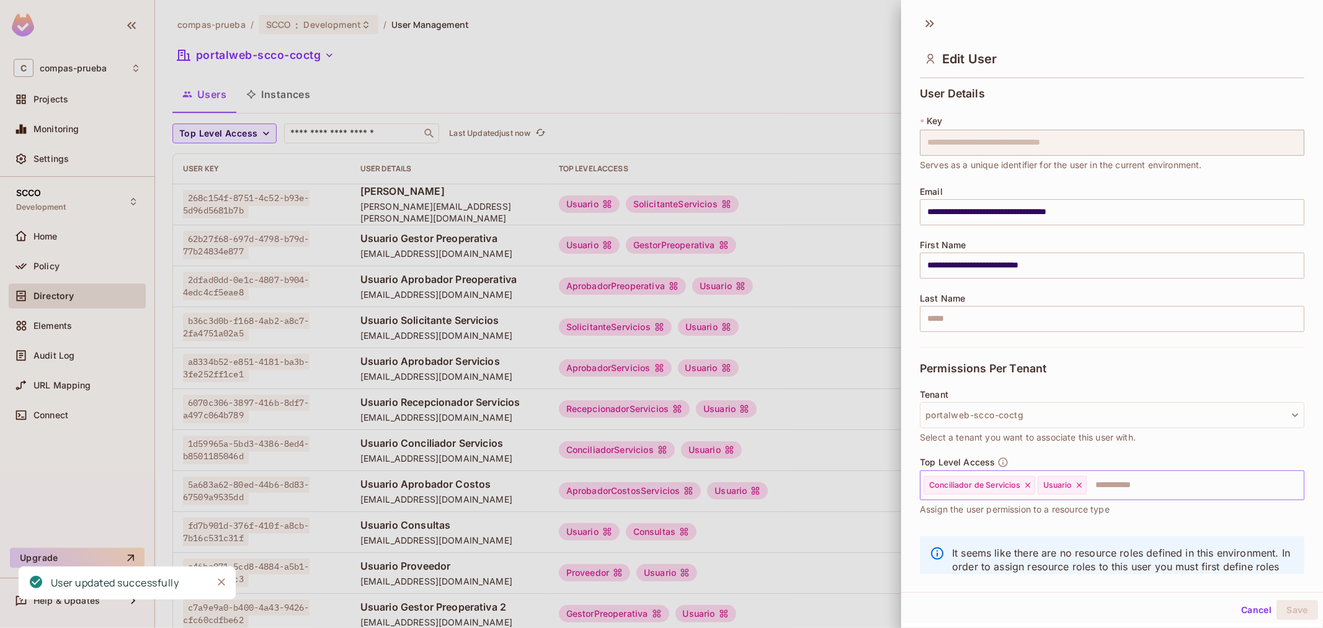
click at [1079, 485] on icon at bounding box center [1079, 485] width 9 height 9
click at [1284, 604] on button "Save" at bounding box center [1298, 610] width 42 height 20
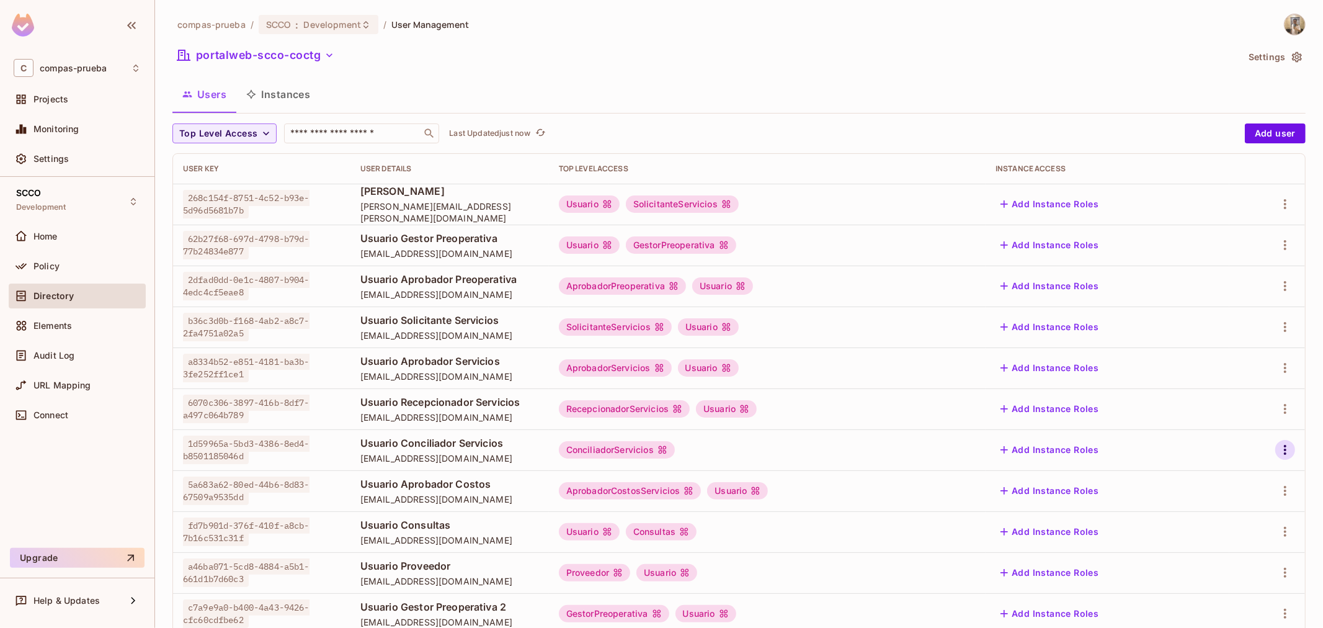
click at [1278, 455] on icon "button" at bounding box center [1285, 449] width 15 height 15
click at [1231, 472] on li "Edit" at bounding box center [1221, 478] width 110 height 27
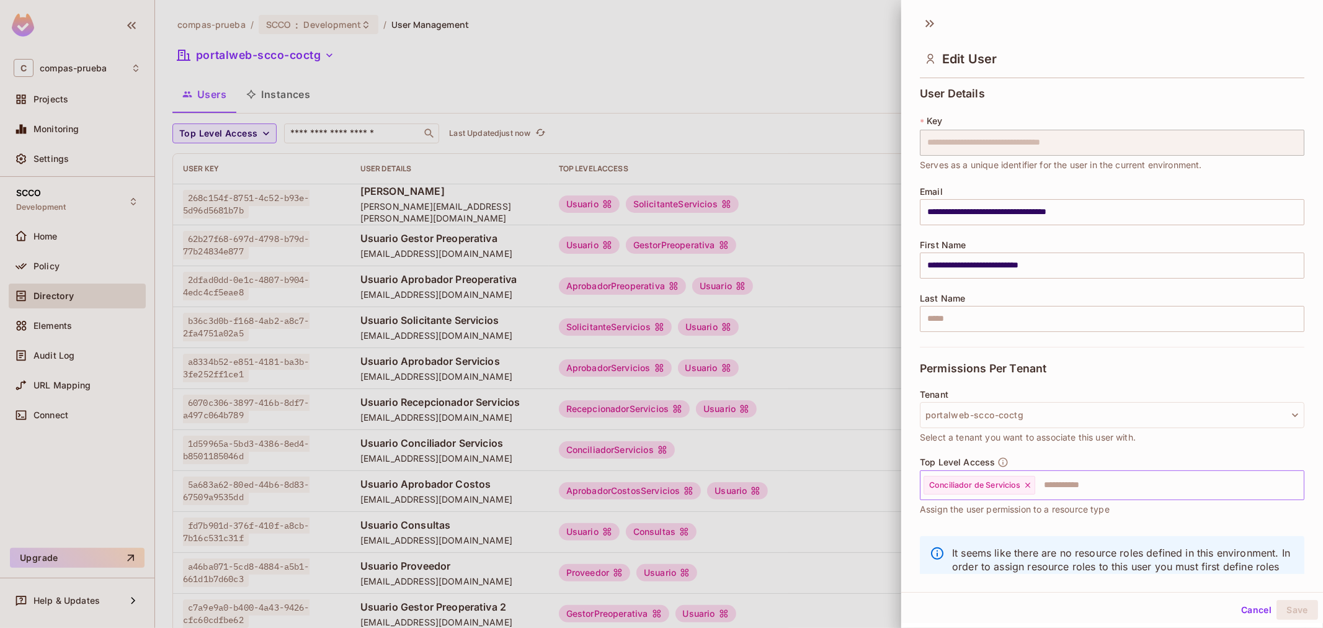
click at [1081, 482] on input "text" at bounding box center [1159, 485] width 244 height 25
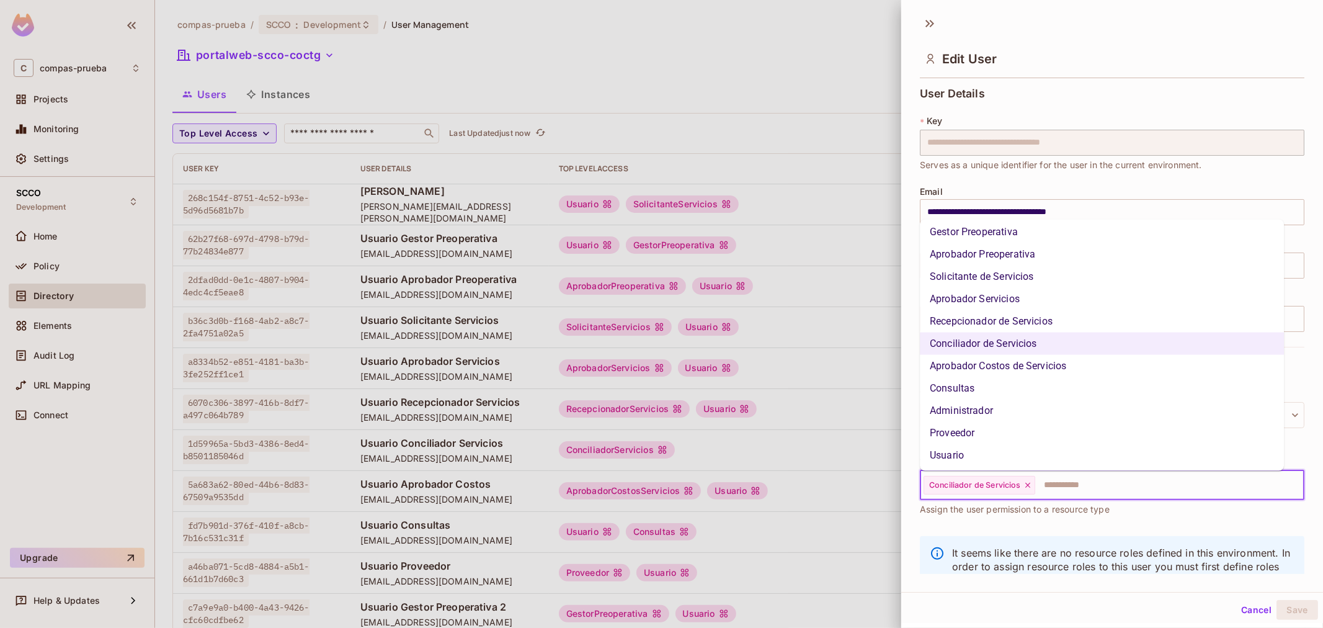
drag, startPoint x: 968, startPoint y: 450, endPoint x: 1064, endPoint y: 524, distance: 120.7
click at [969, 451] on li "Usuario" at bounding box center [1102, 455] width 364 height 22
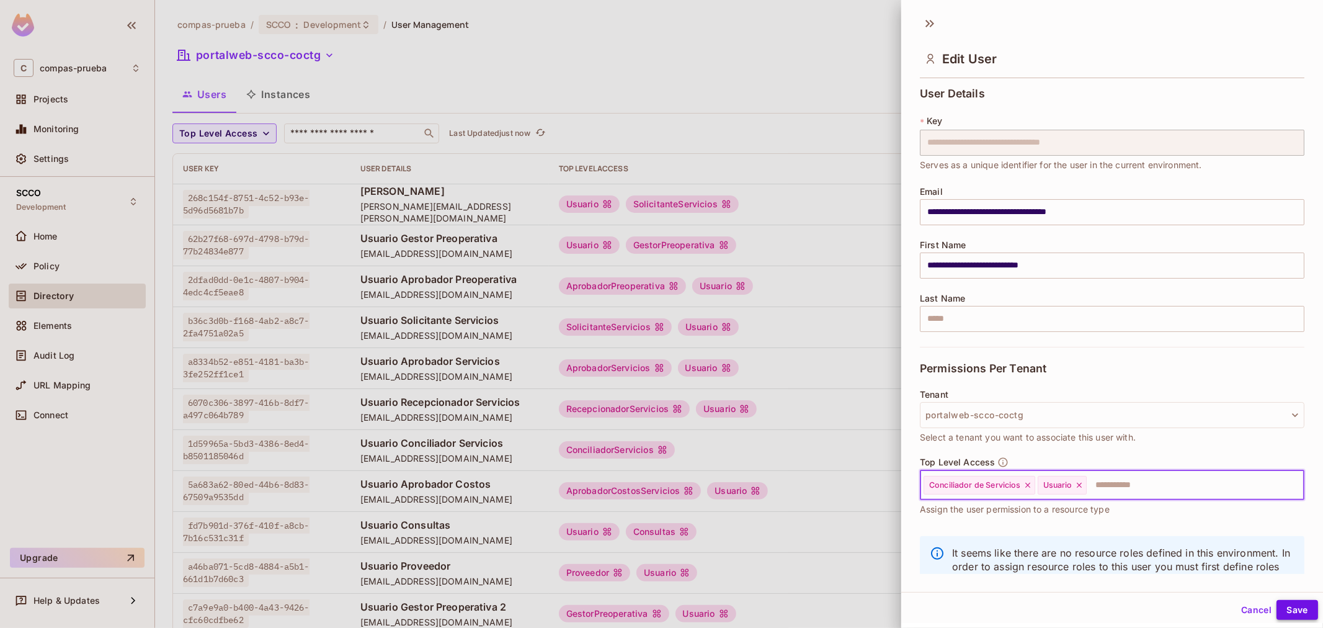
click at [1277, 605] on button "Save" at bounding box center [1298, 610] width 42 height 20
